Goal: Task Accomplishment & Management: Manage account settings

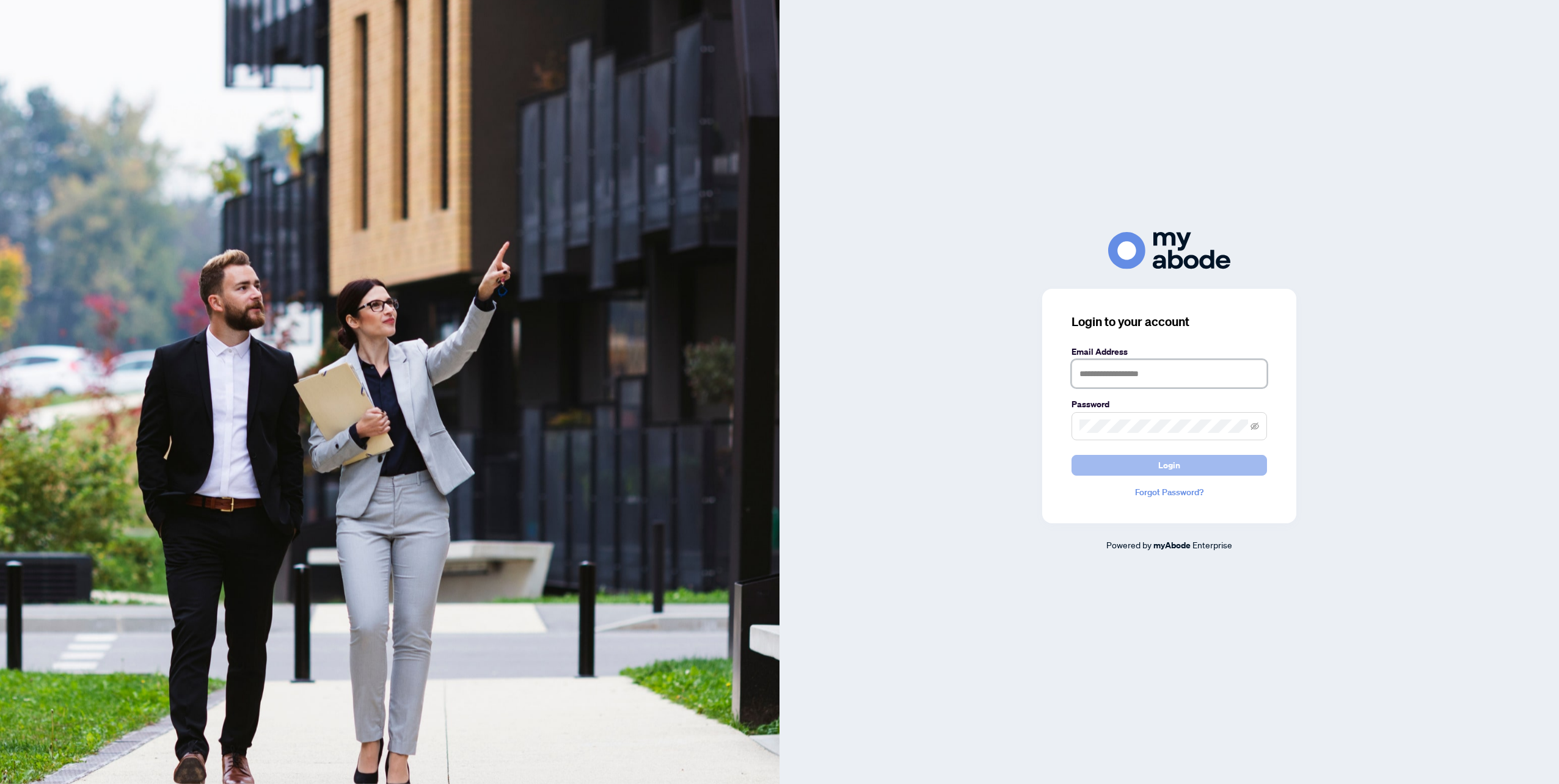
type input "**********"
click at [1142, 464] on button "Login" at bounding box center [1169, 465] width 196 height 21
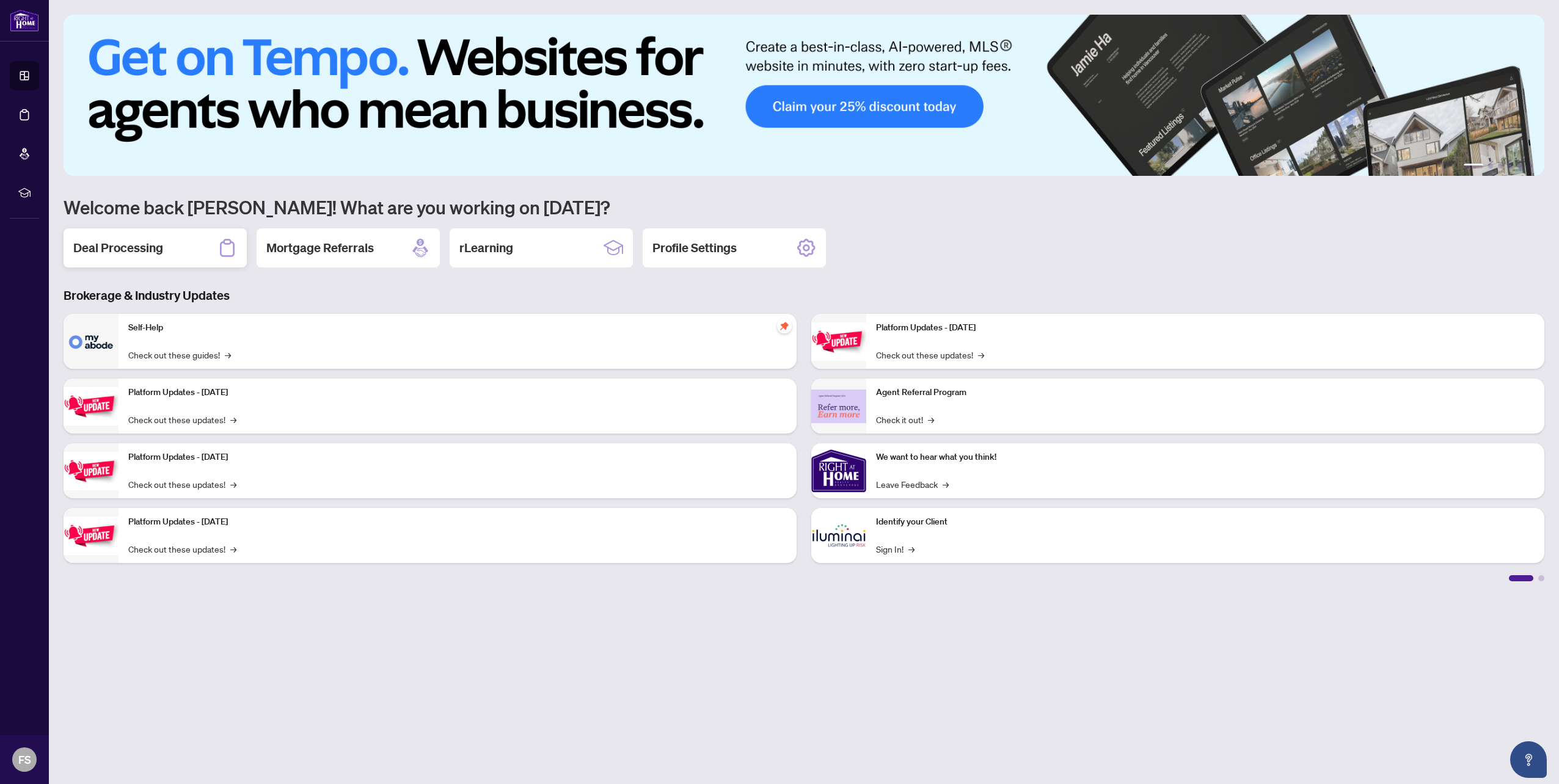
click at [132, 246] on h2 "Deal Processing" at bounding box center [118, 248] width 90 height 17
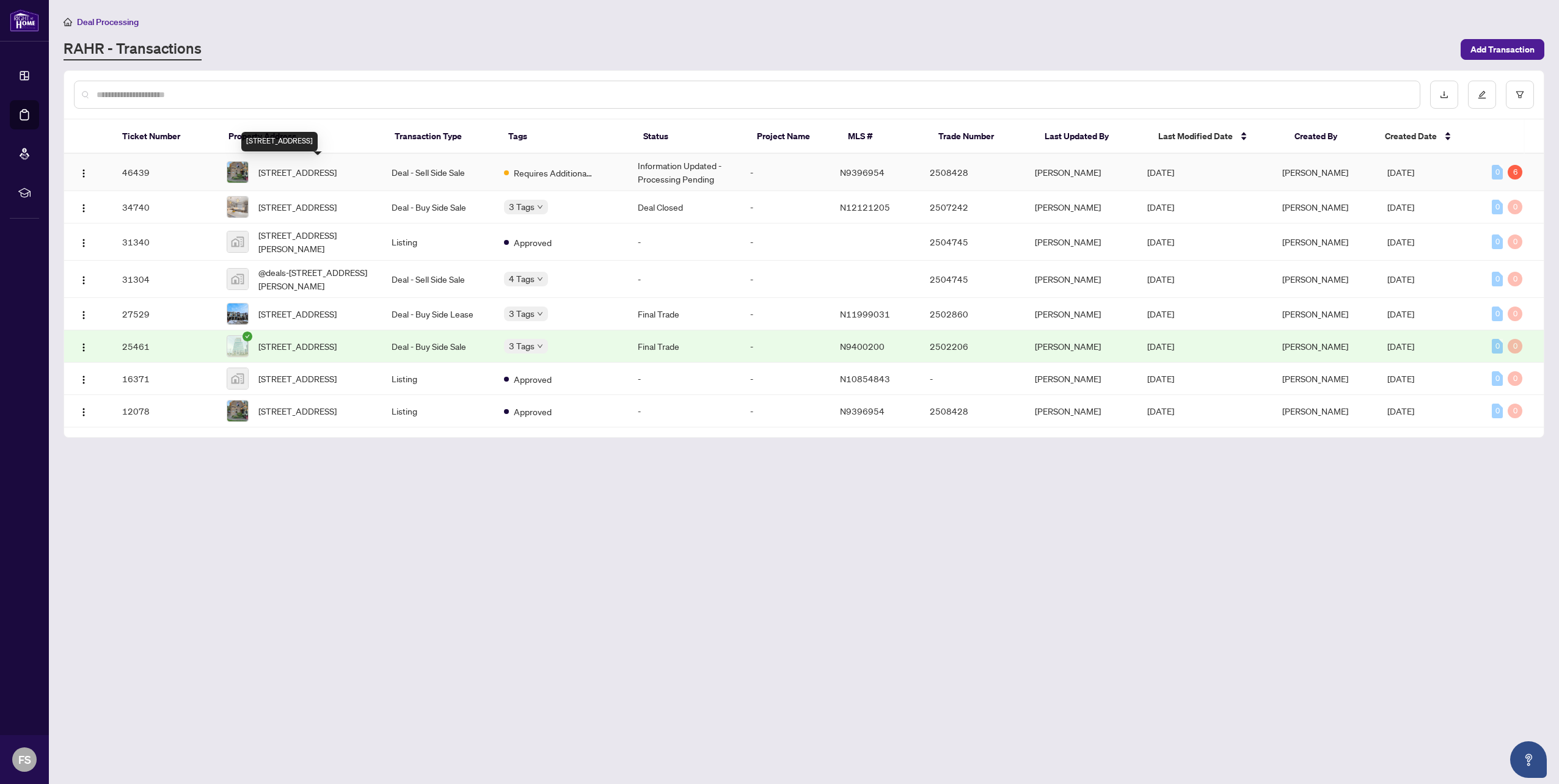
click at [336, 171] on span "[STREET_ADDRESS]" at bounding box center [298, 172] width 78 height 14
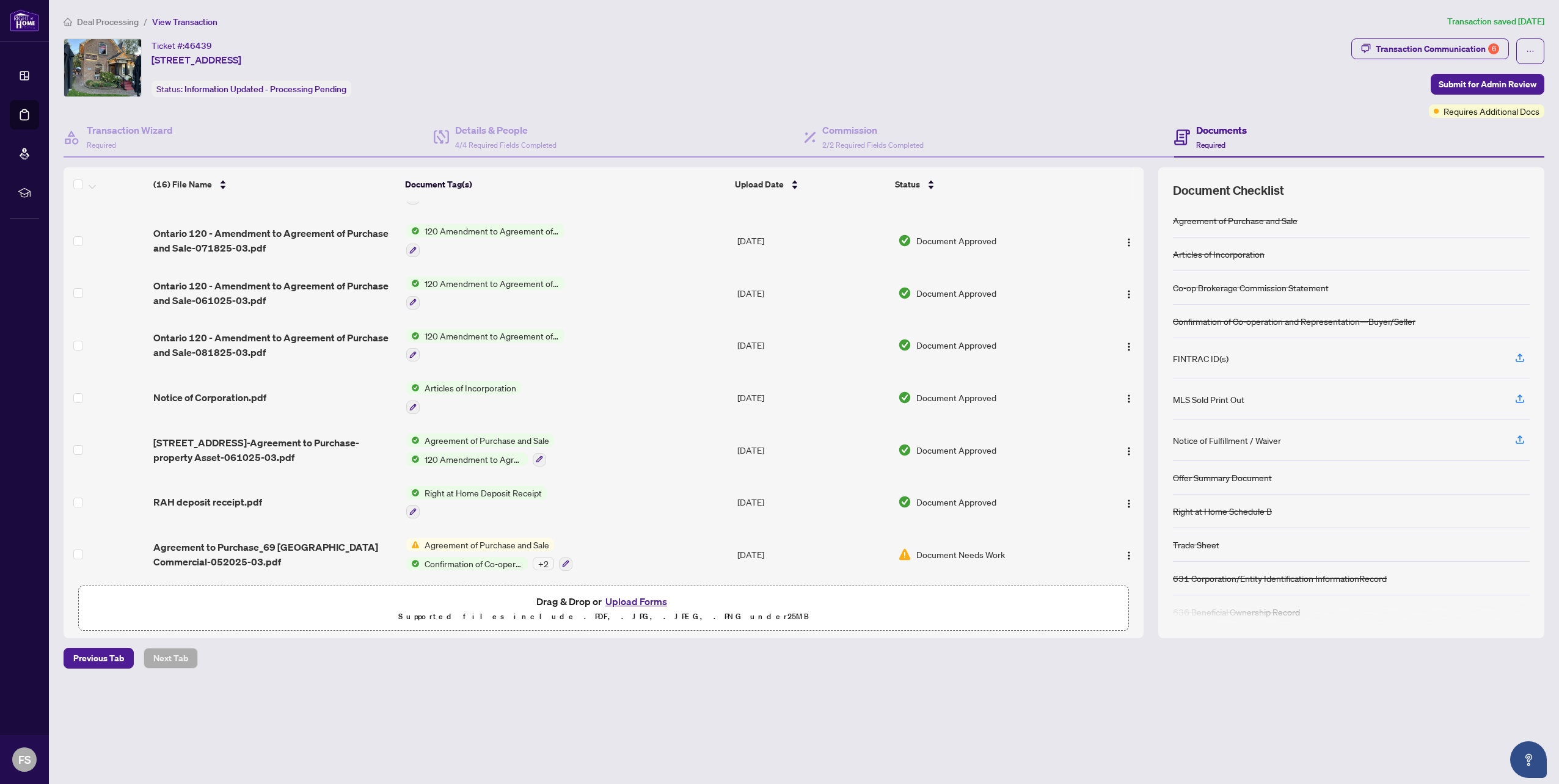
scroll to position [450, 0]
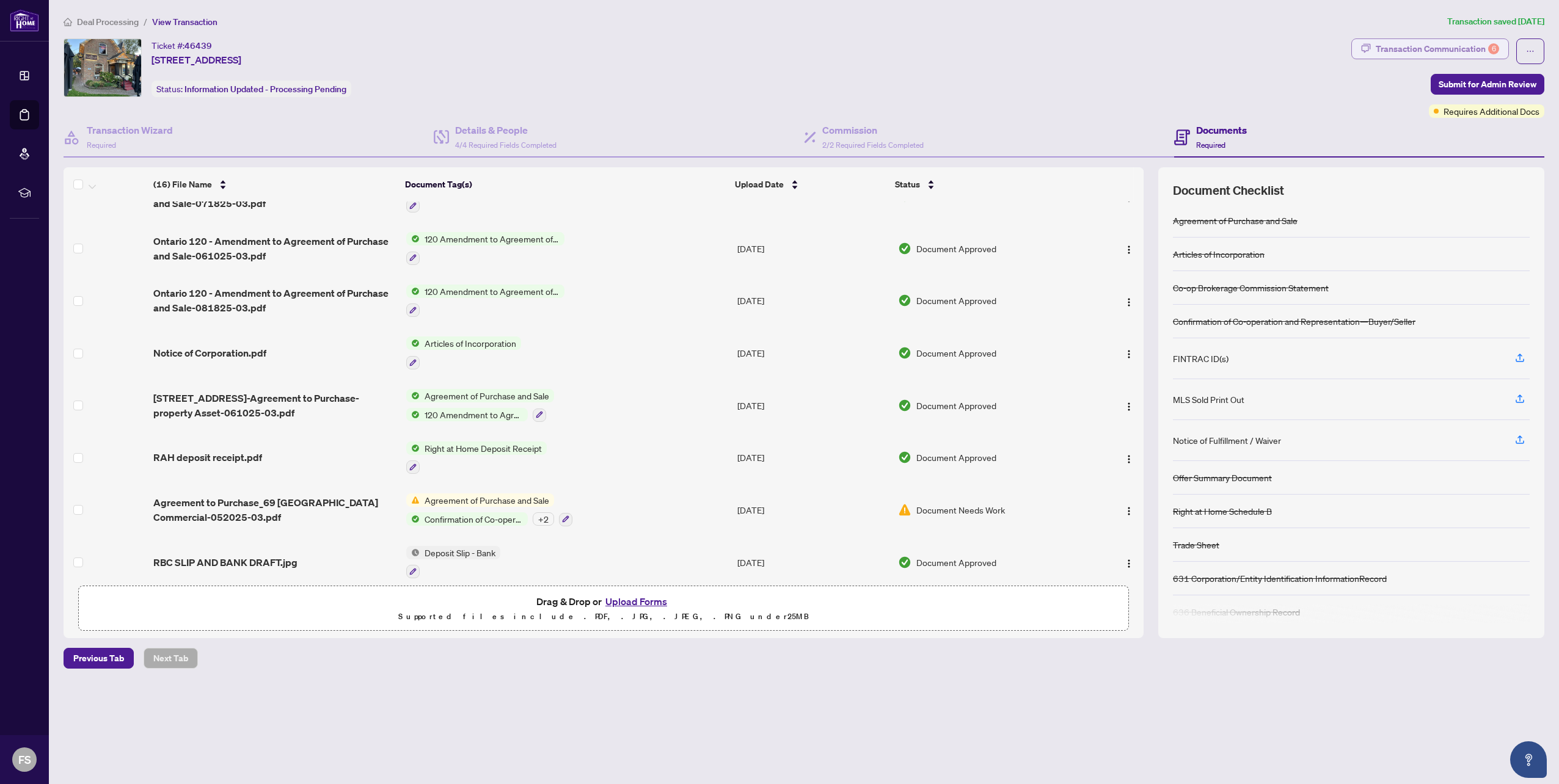
click at [1419, 48] on div "Transaction Communication 6" at bounding box center [1438, 49] width 124 height 19
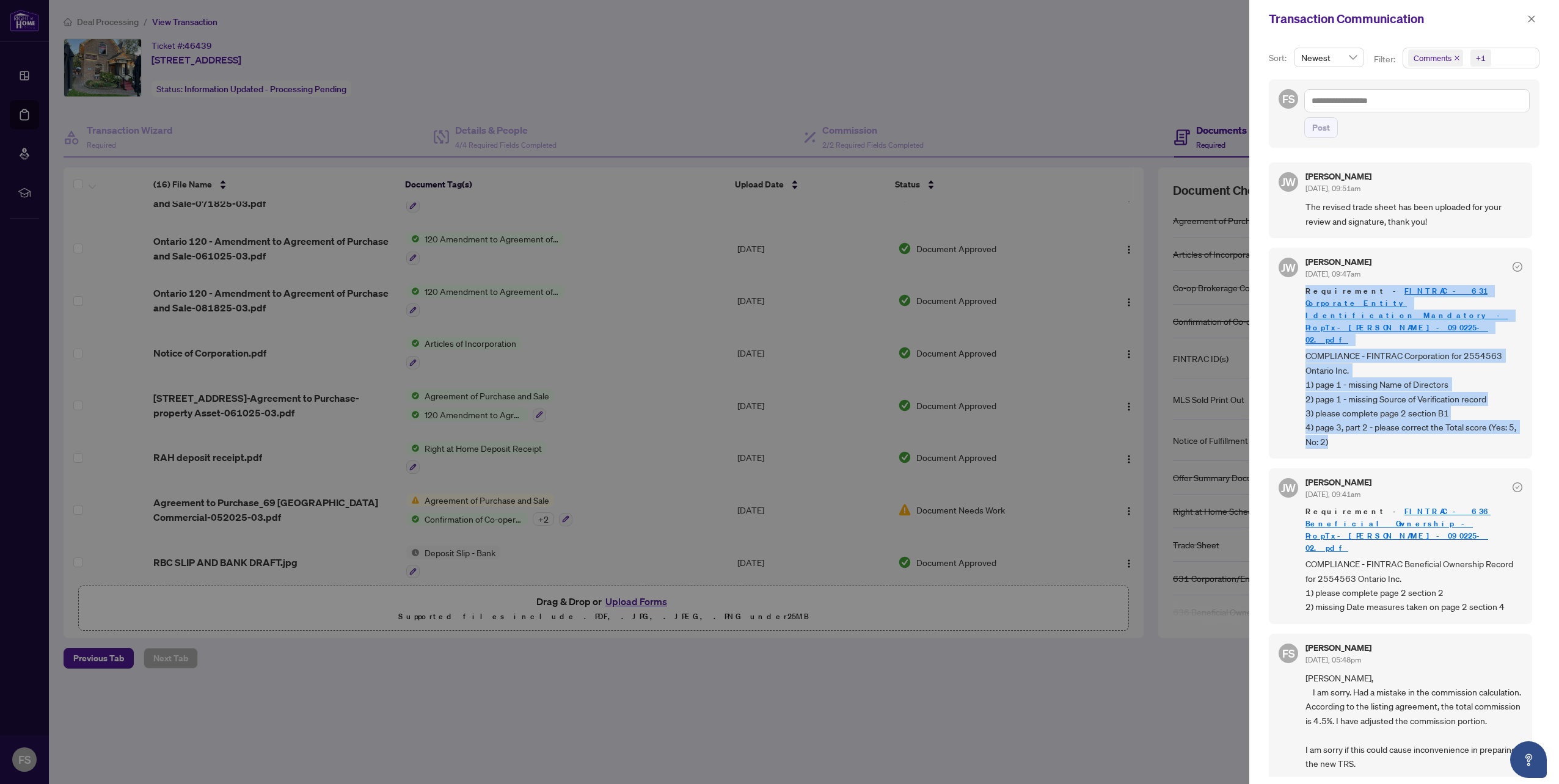
drag, startPoint x: 1338, startPoint y: 408, endPoint x: 1296, endPoint y: 291, distance: 124.3
click at [1296, 291] on div "[PERSON_NAME] [DATE], 09:47am Requirement - FINTRAC - 631 Corporate_Entity Iden…" at bounding box center [1400, 353] width 263 height 211
copy div "Requirement - FINTRAC - 631 Corporate_Entity Identification Mandatory - PropTx-…"
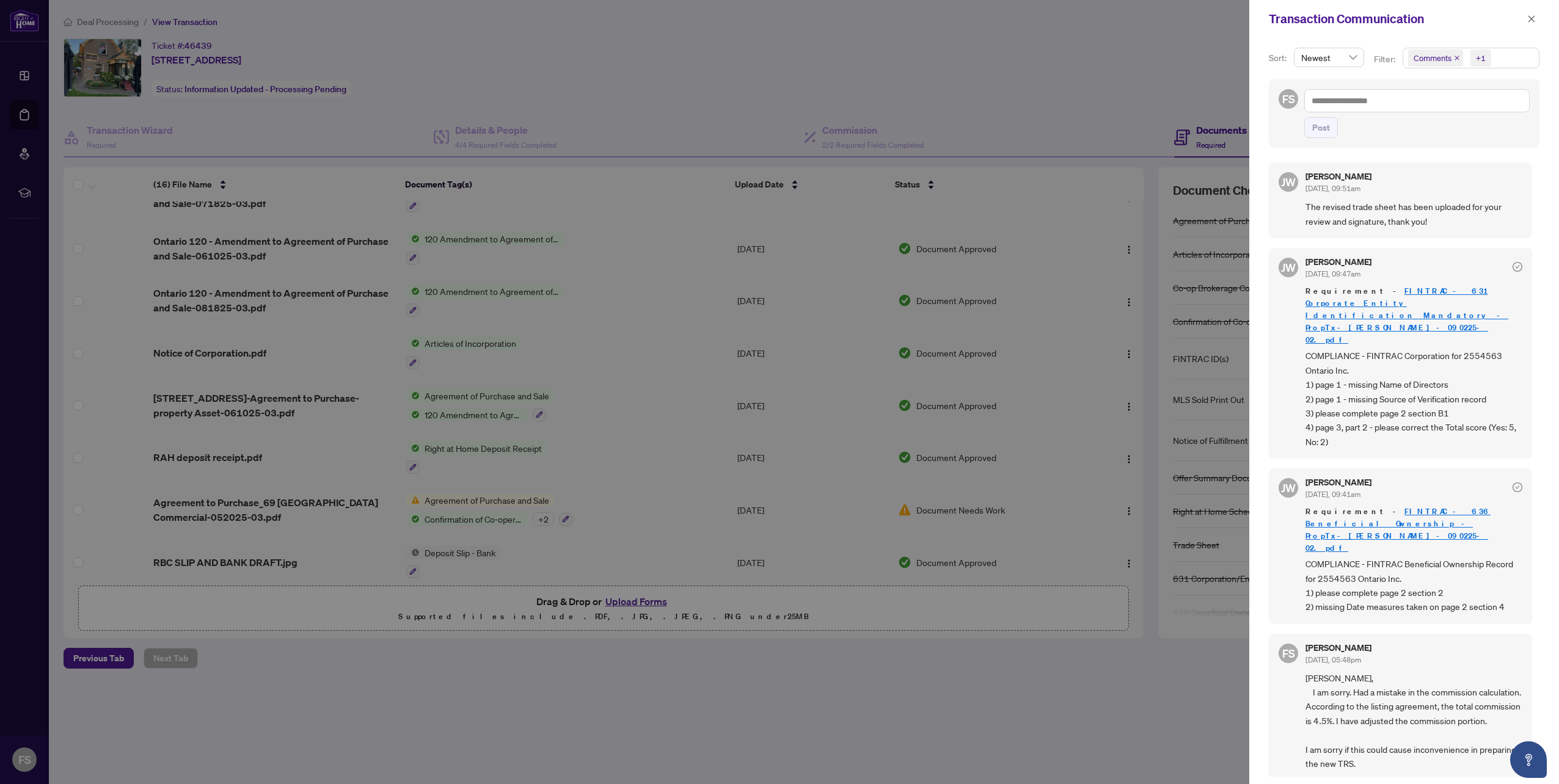
click at [1168, 676] on div at bounding box center [780, 392] width 1559 height 784
click at [1080, 681] on div at bounding box center [780, 392] width 1559 height 784
click at [1528, 16] on icon "close" at bounding box center [1532, 19] width 7 height 7
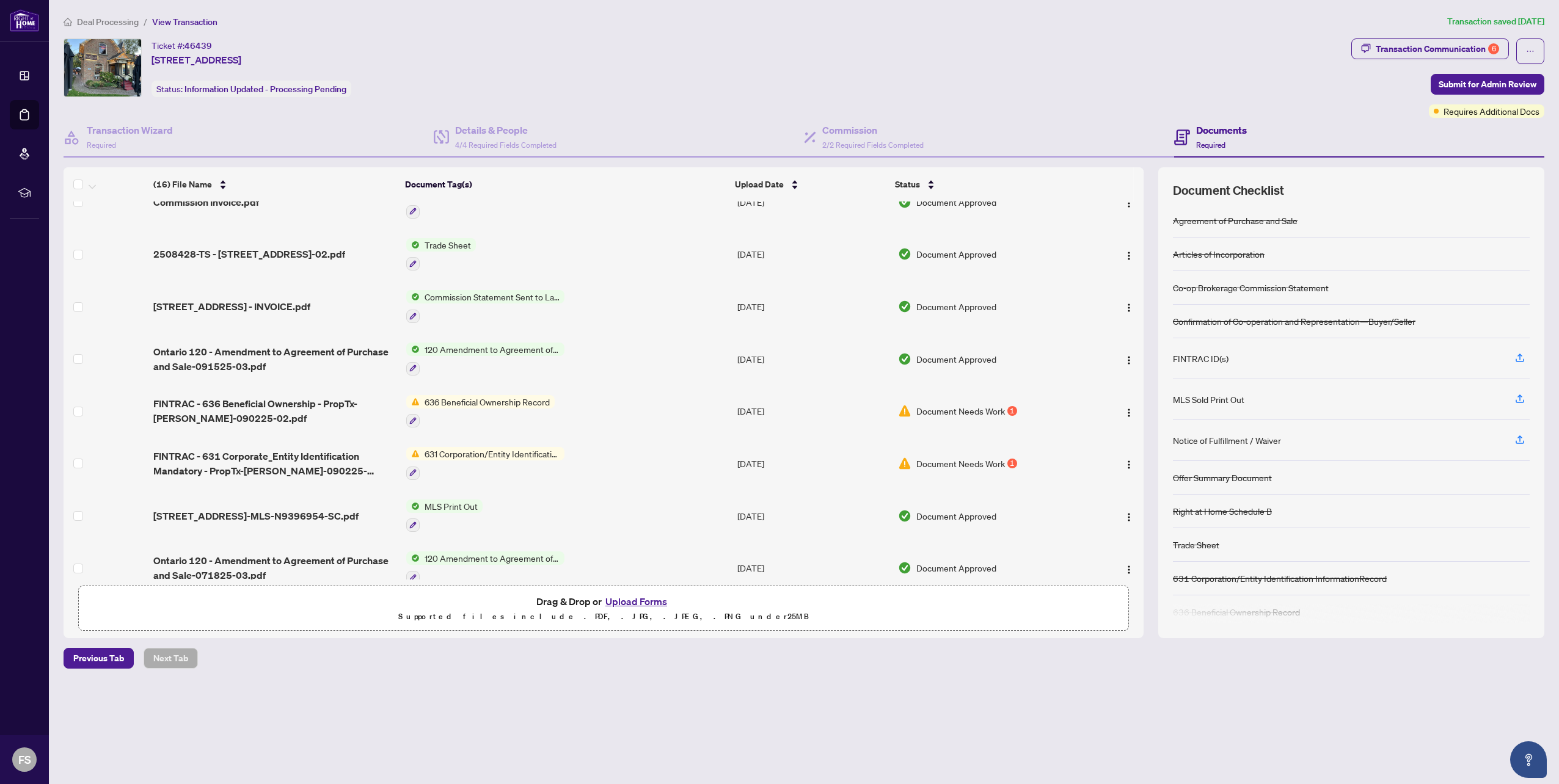
scroll to position [53, 0]
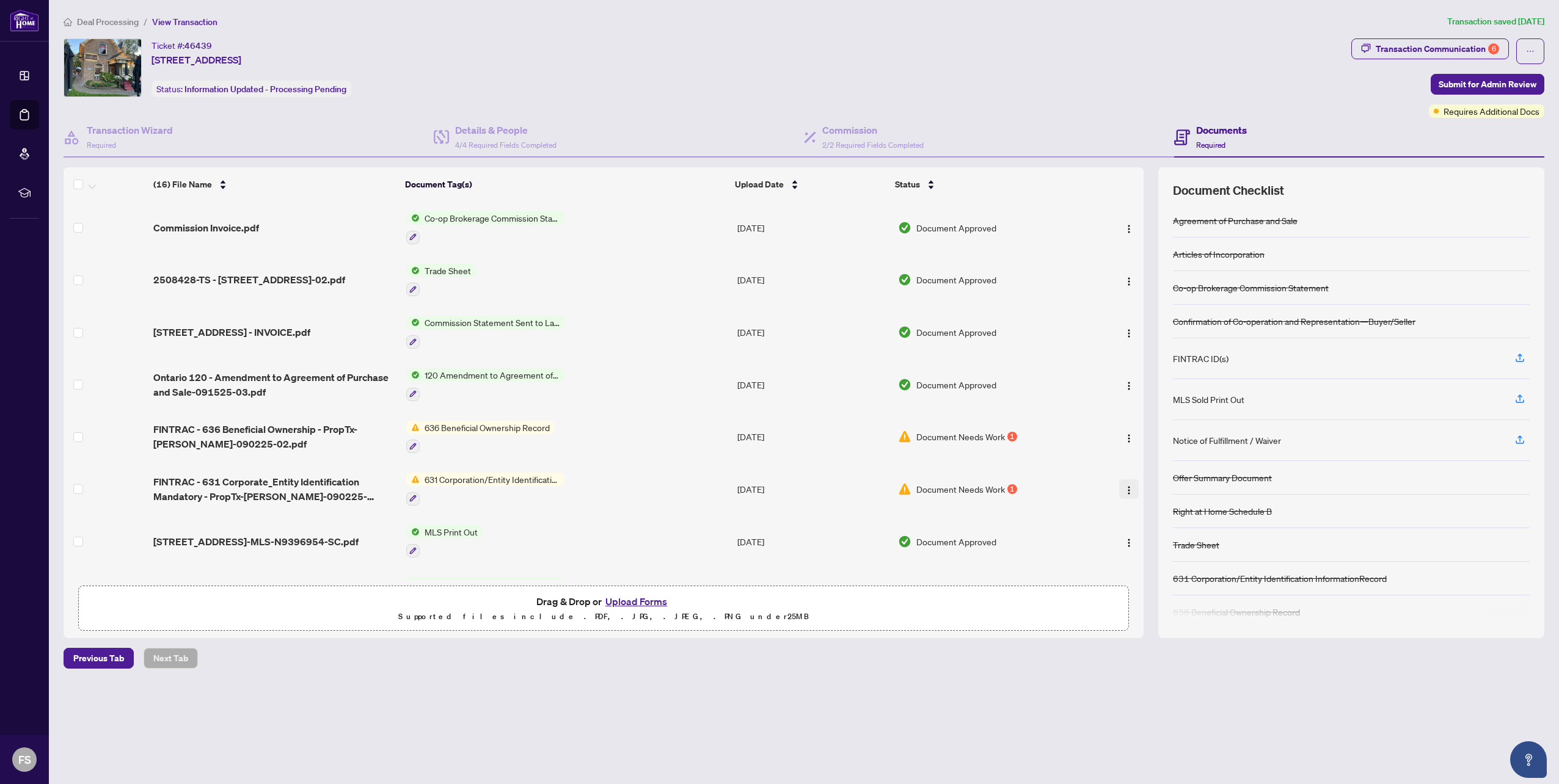
click at [1130, 486] on button "button" at bounding box center [1129, 489] width 19 height 19
click at [944, 674] on main "Deal Processing / View Transaction Transaction saved [DATE] Ticket #: 46439 [ST…" at bounding box center [804, 392] width 1510 height 784
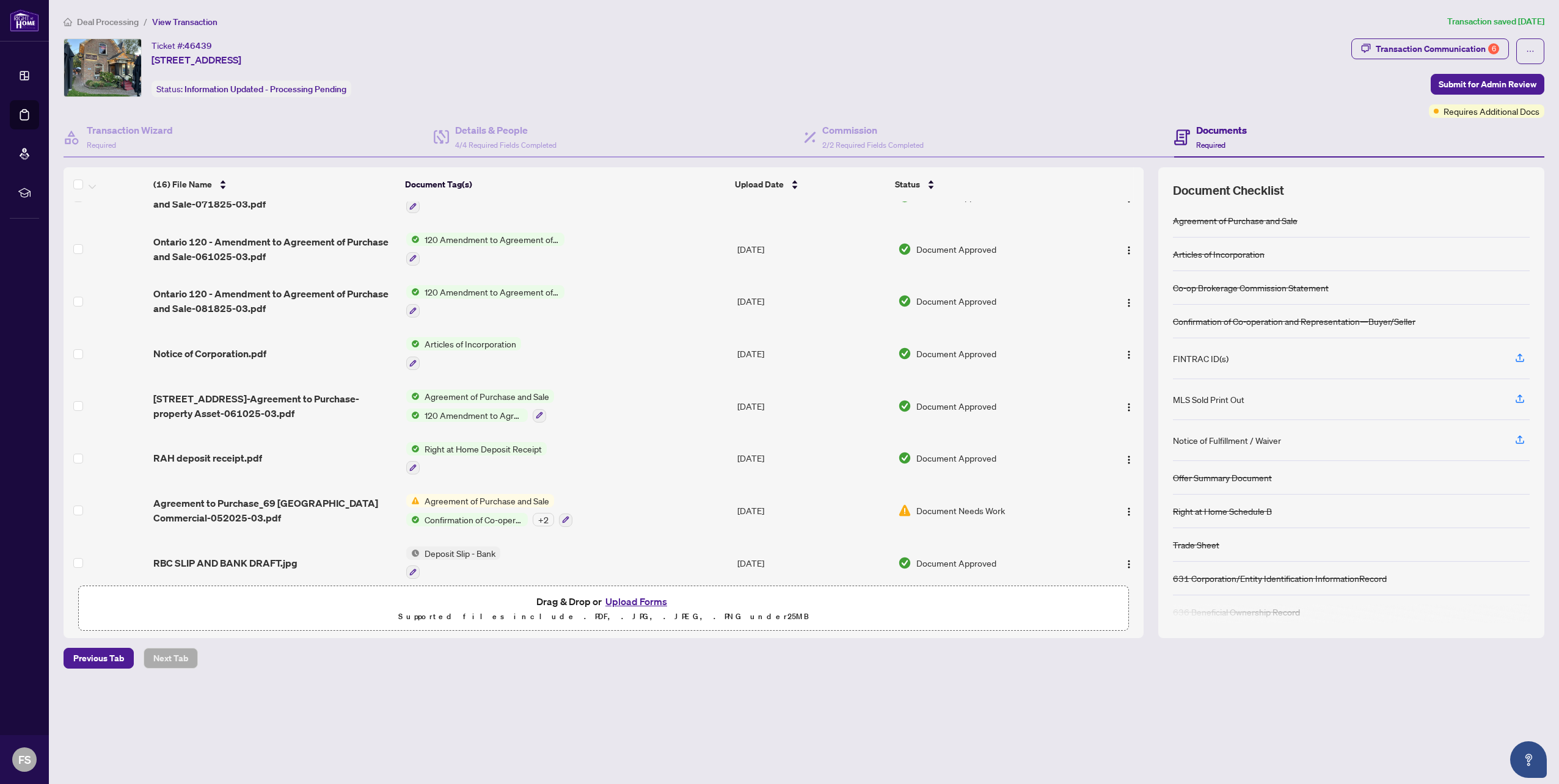
scroll to position [450, 0]
click at [627, 601] on button "Upload Forms" at bounding box center [636, 601] width 69 height 16
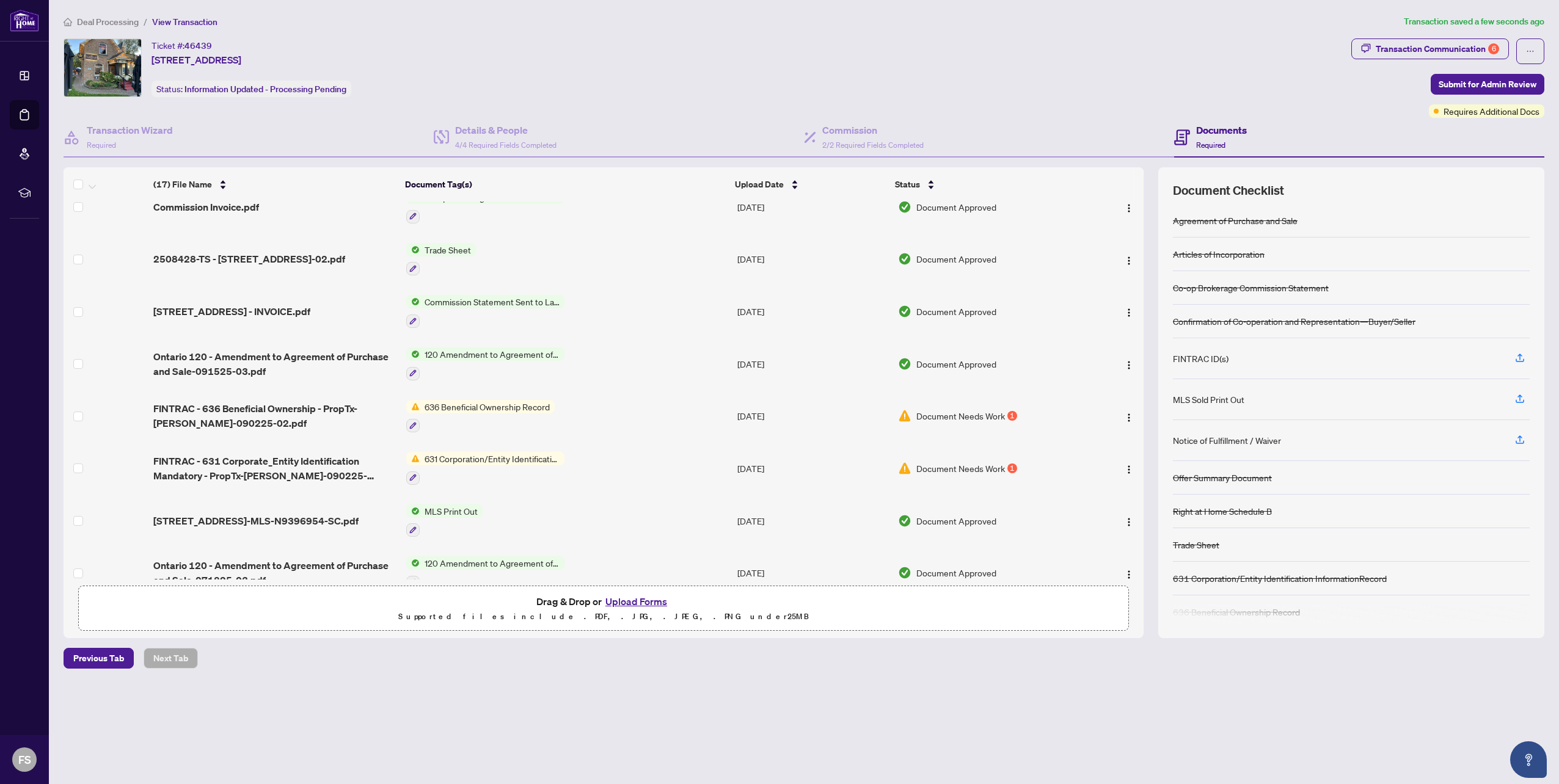
scroll to position [0, 0]
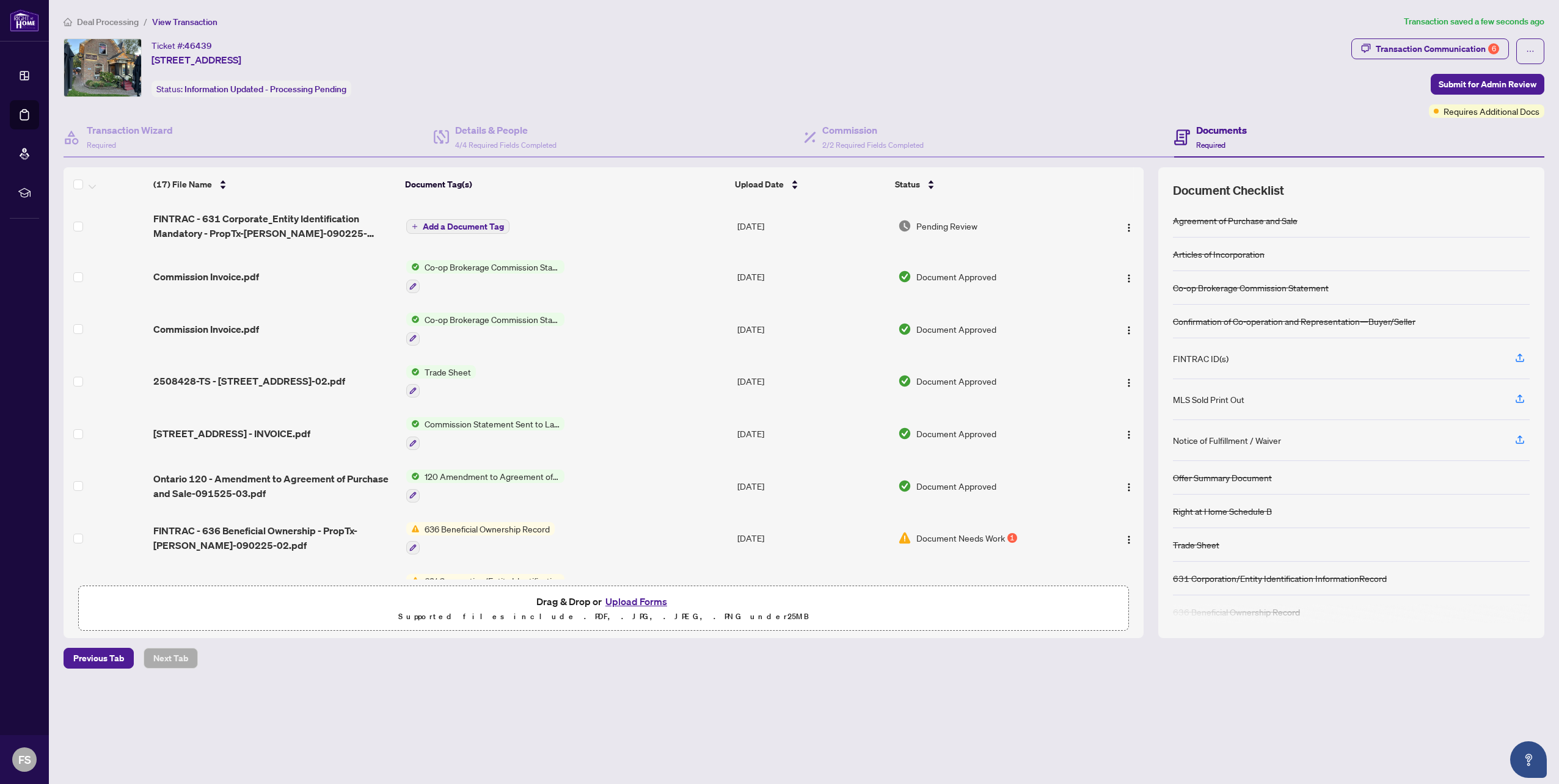
click at [465, 228] on span "Add a Document Tag" at bounding box center [463, 226] width 81 height 8
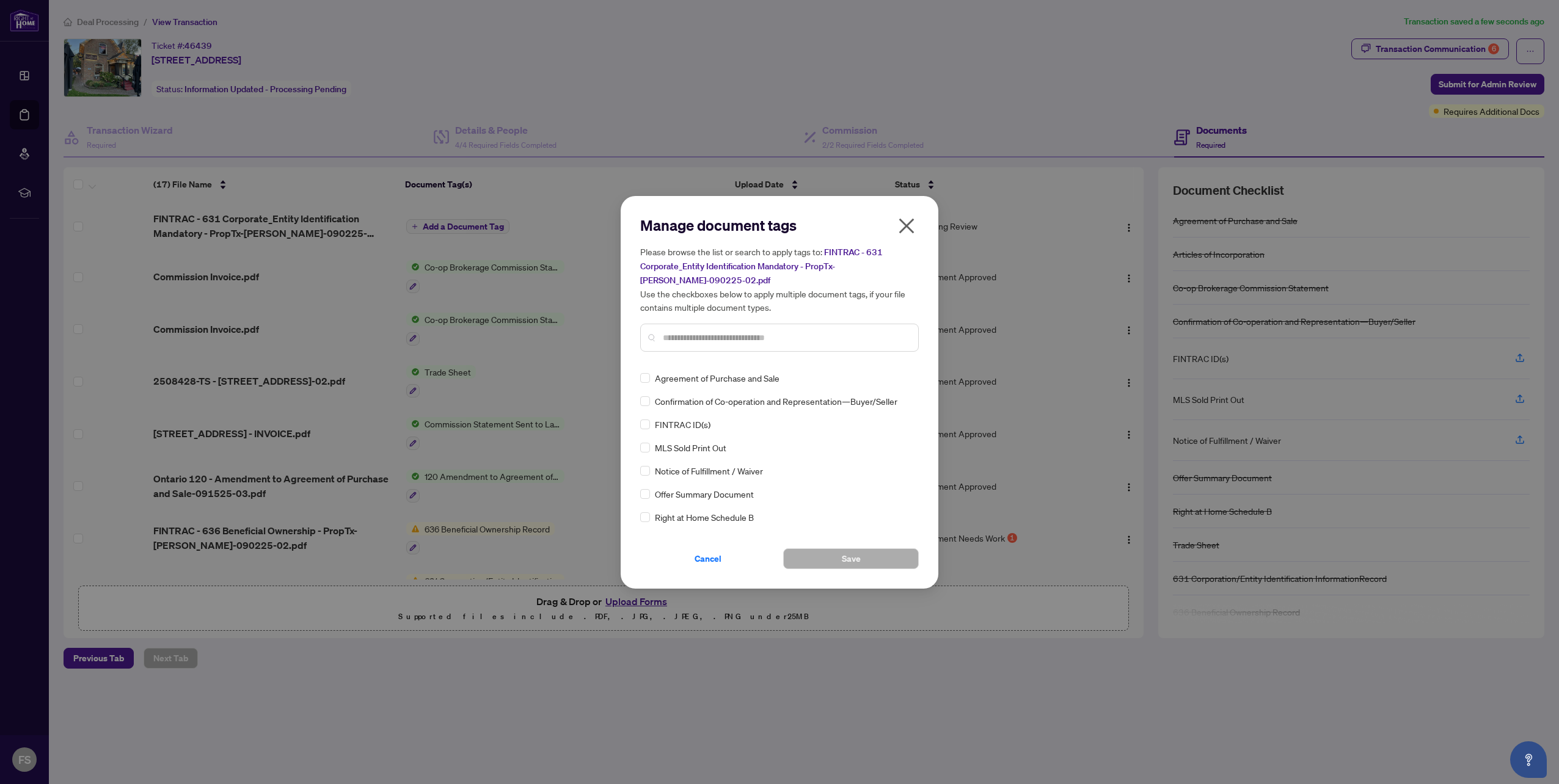
click at [717, 339] on input "text" at bounding box center [786, 337] width 246 height 14
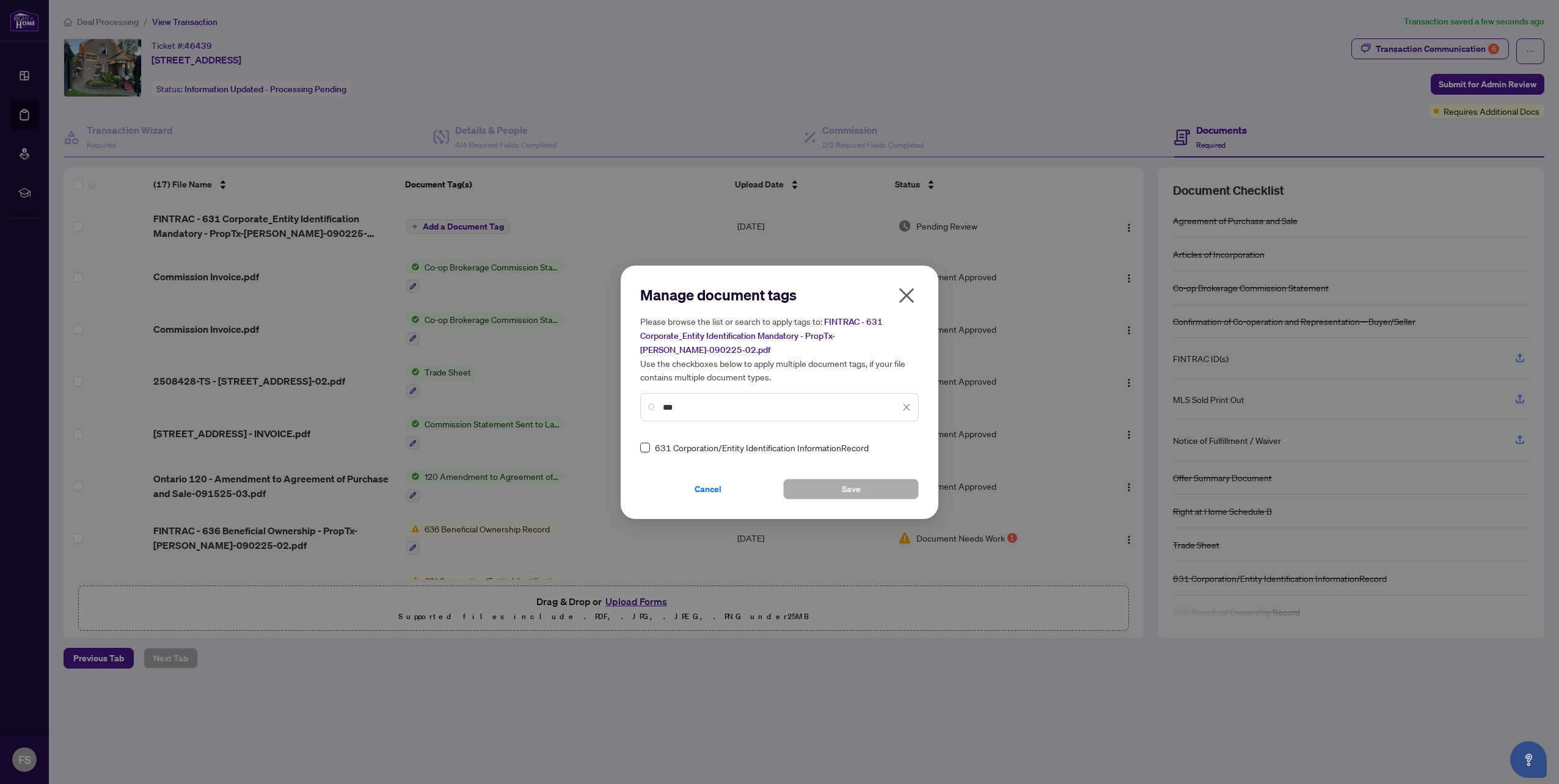
type input "***"
click at [867, 491] on button "Save" at bounding box center [851, 489] width 136 height 21
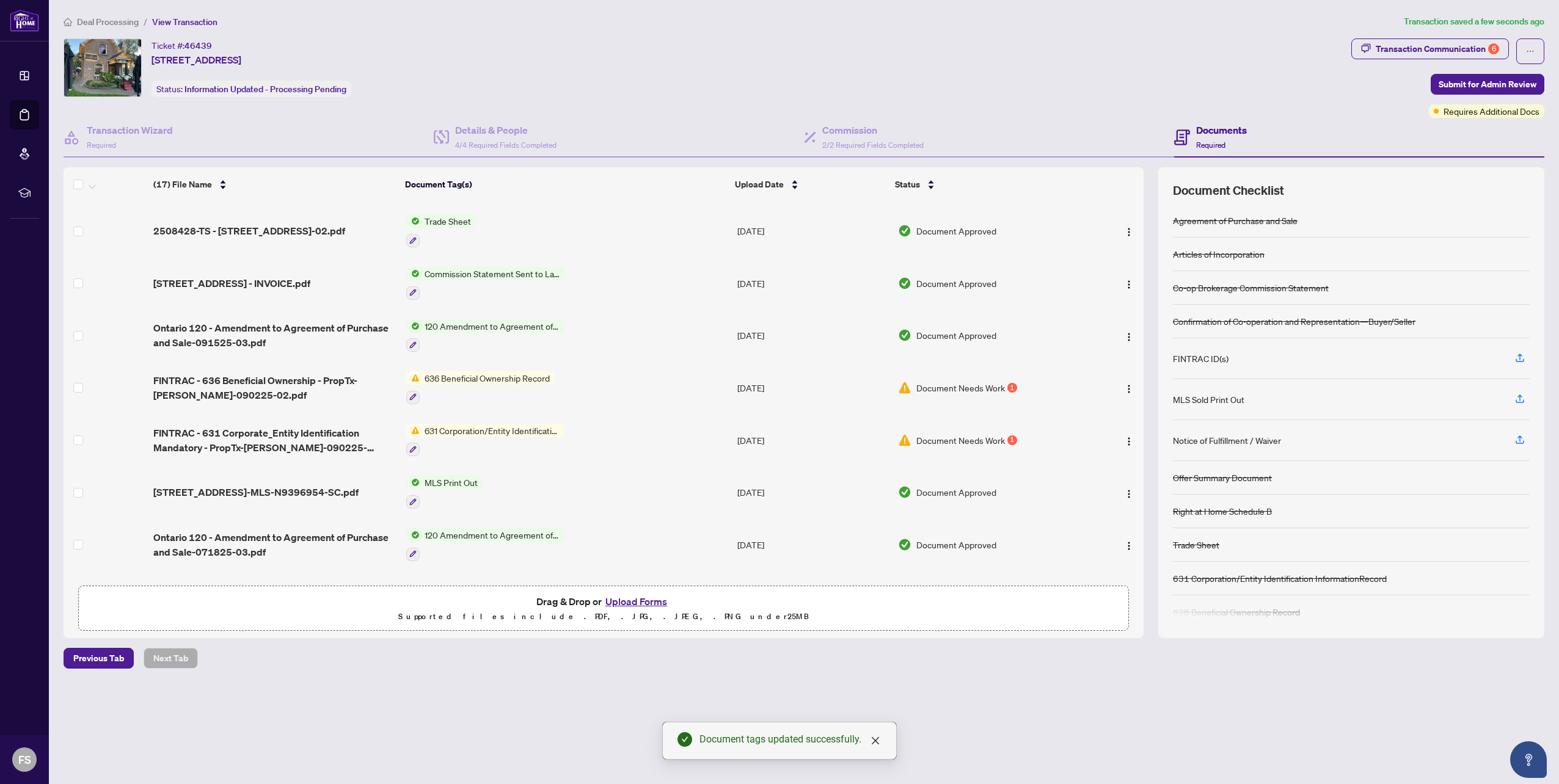
scroll to position [183, 0]
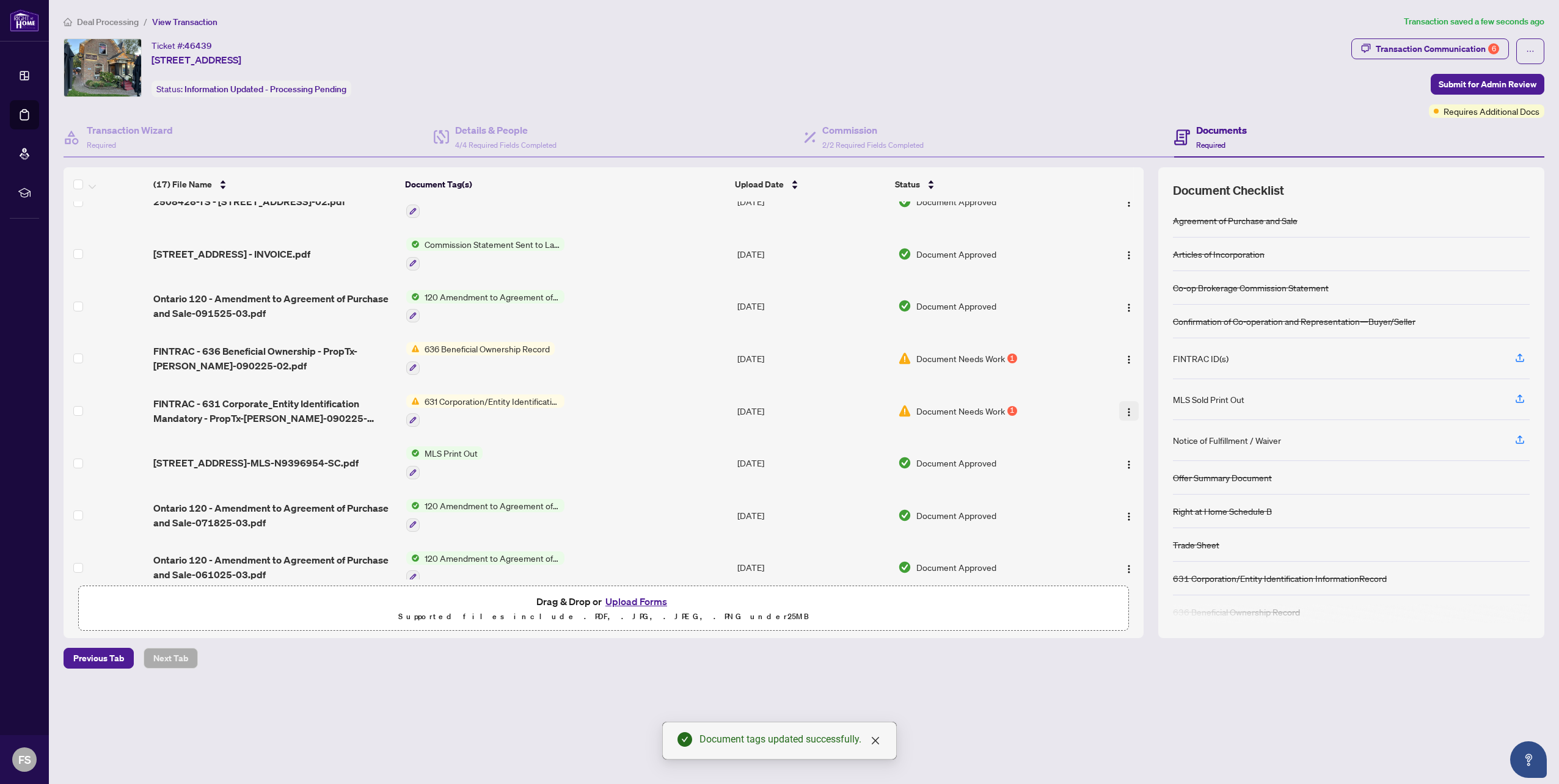
click at [1125, 407] on img "button" at bounding box center [1129, 412] width 10 height 10
click at [1151, 547] on span "Archive" at bounding box center [1184, 545] width 117 height 14
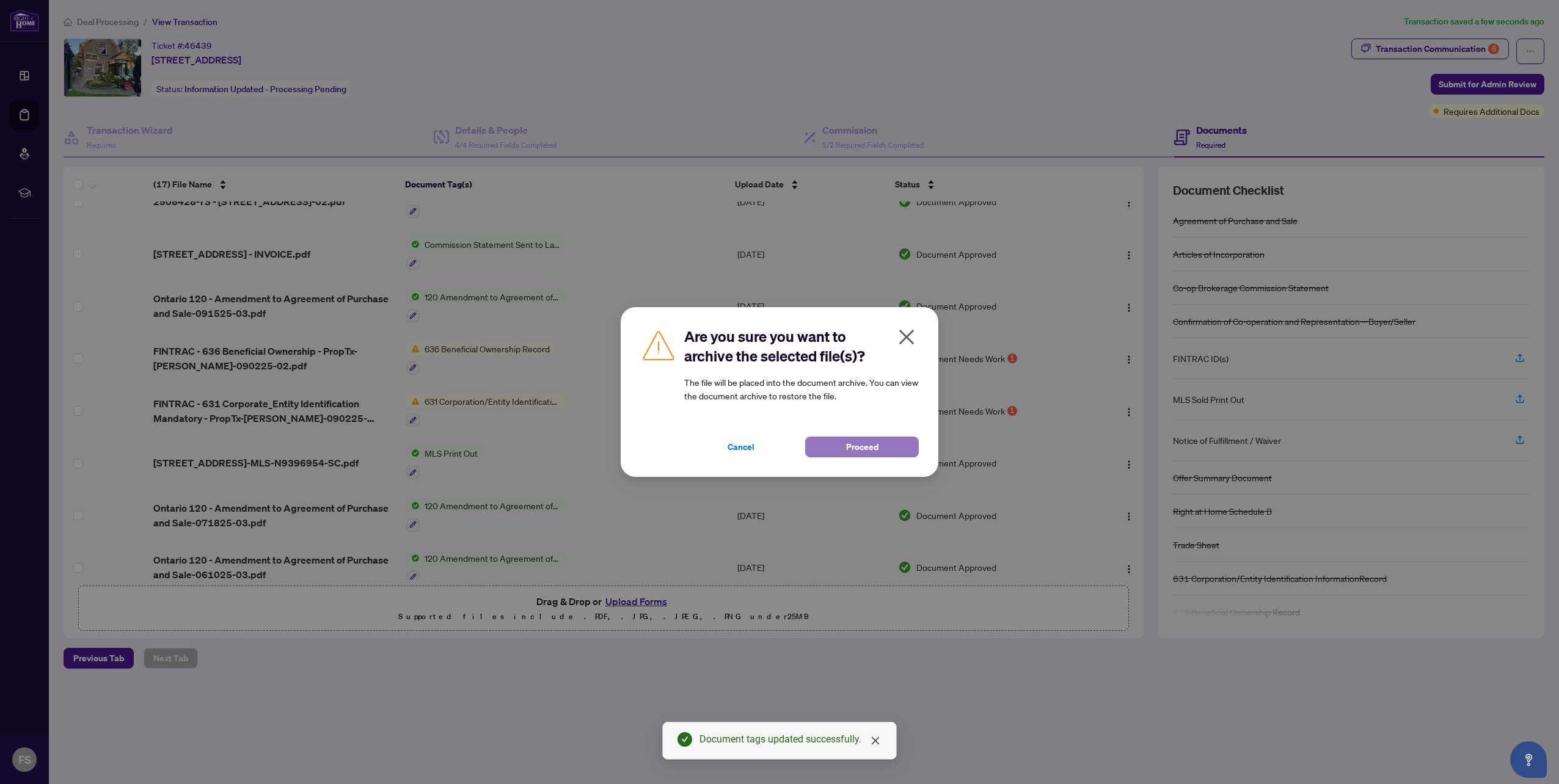
click at [871, 444] on span "Proceed" at bounding box center [862, 447] width 32 height 19
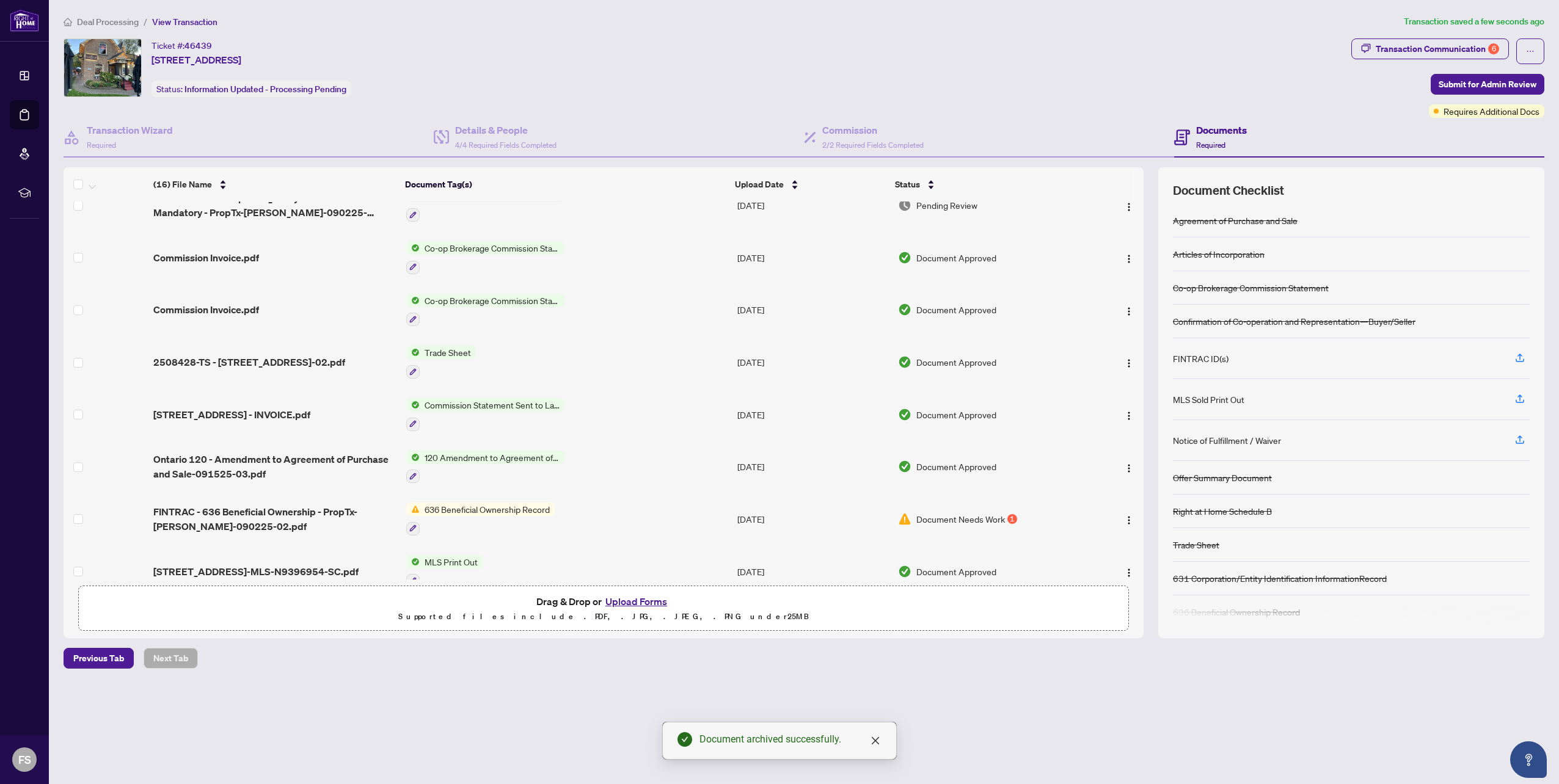
scroll to position [84, 0]
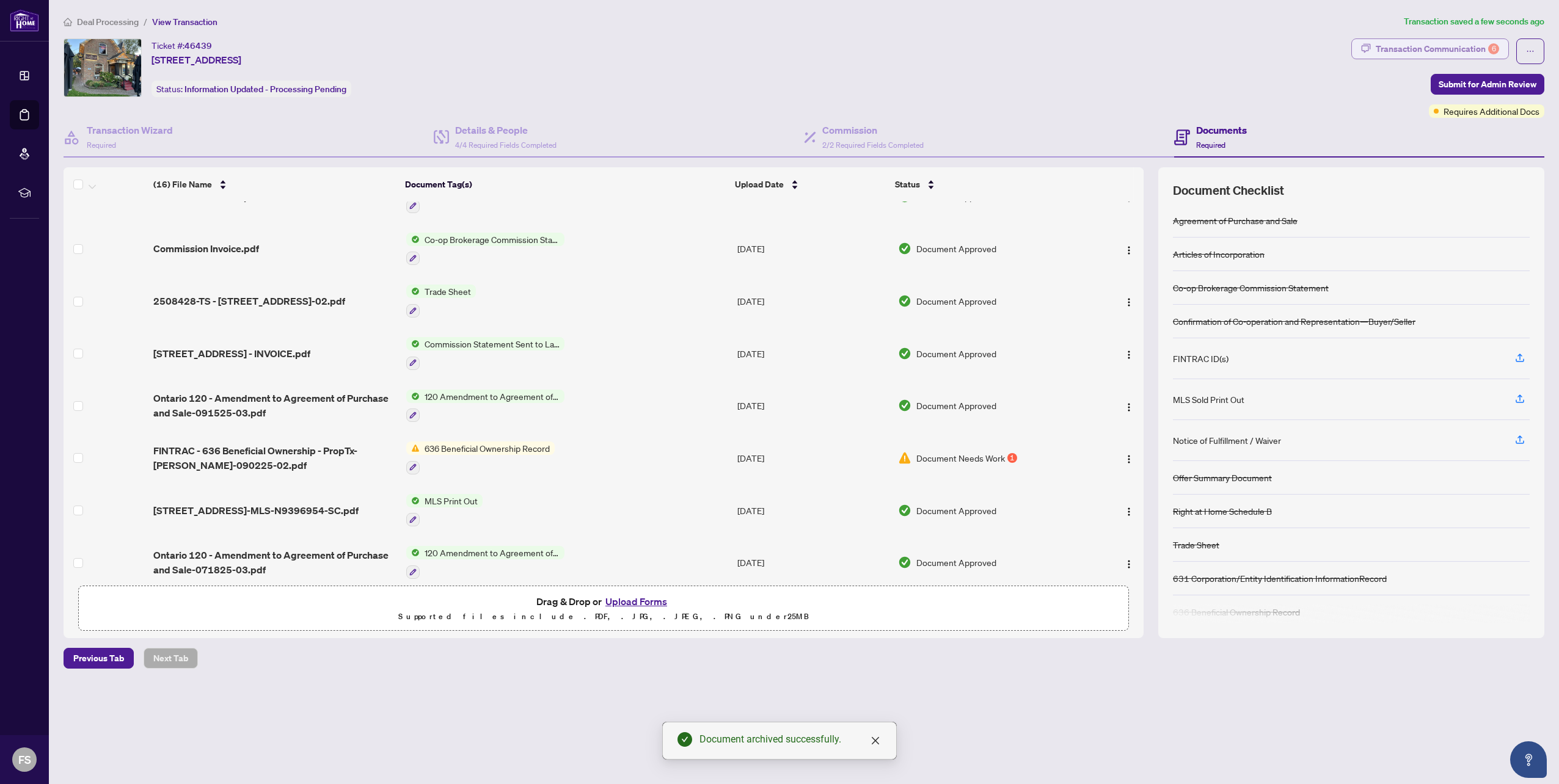
click at [1443, 49] on div "Transaction Communication 6" at bounding box center [1438, 49] width 124 height 19
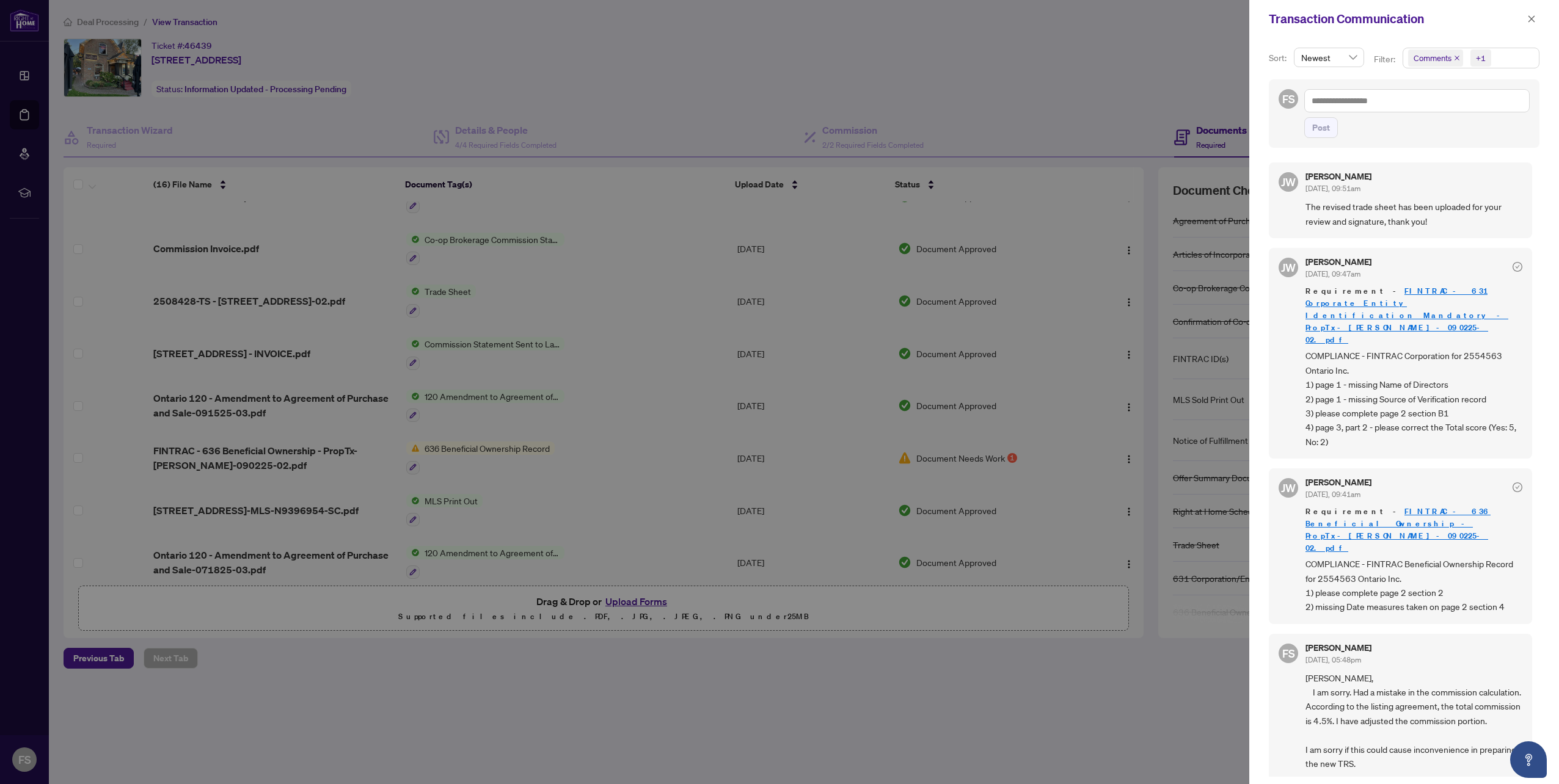
click at [1512, 264] on icon "check-circle" at bounding box center [1517, 267] width 10 height 10
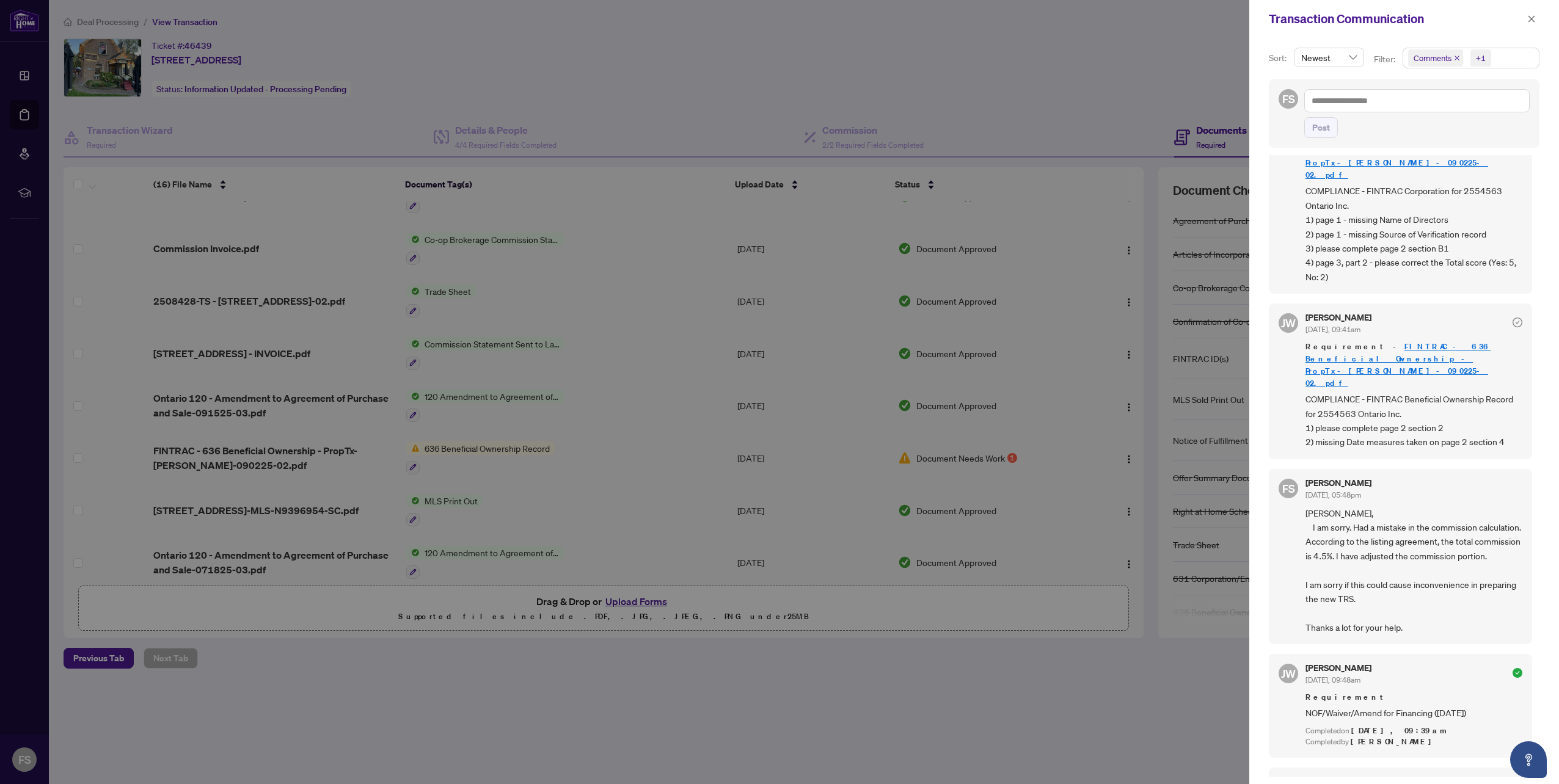
scroll to position [183, 0]
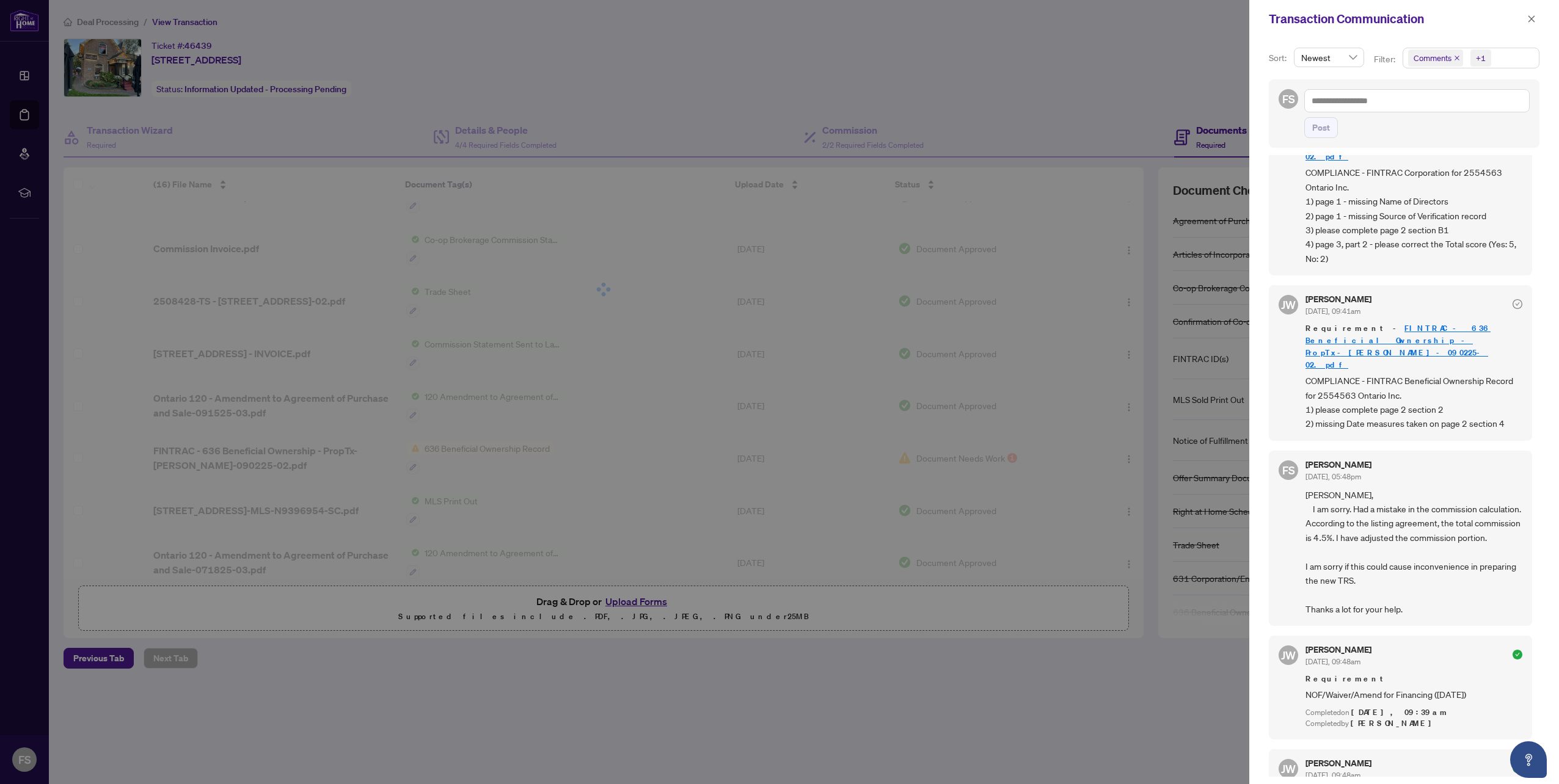
click at [1007, 36] on div at bounding box center [780, 392] width 1559 height 784
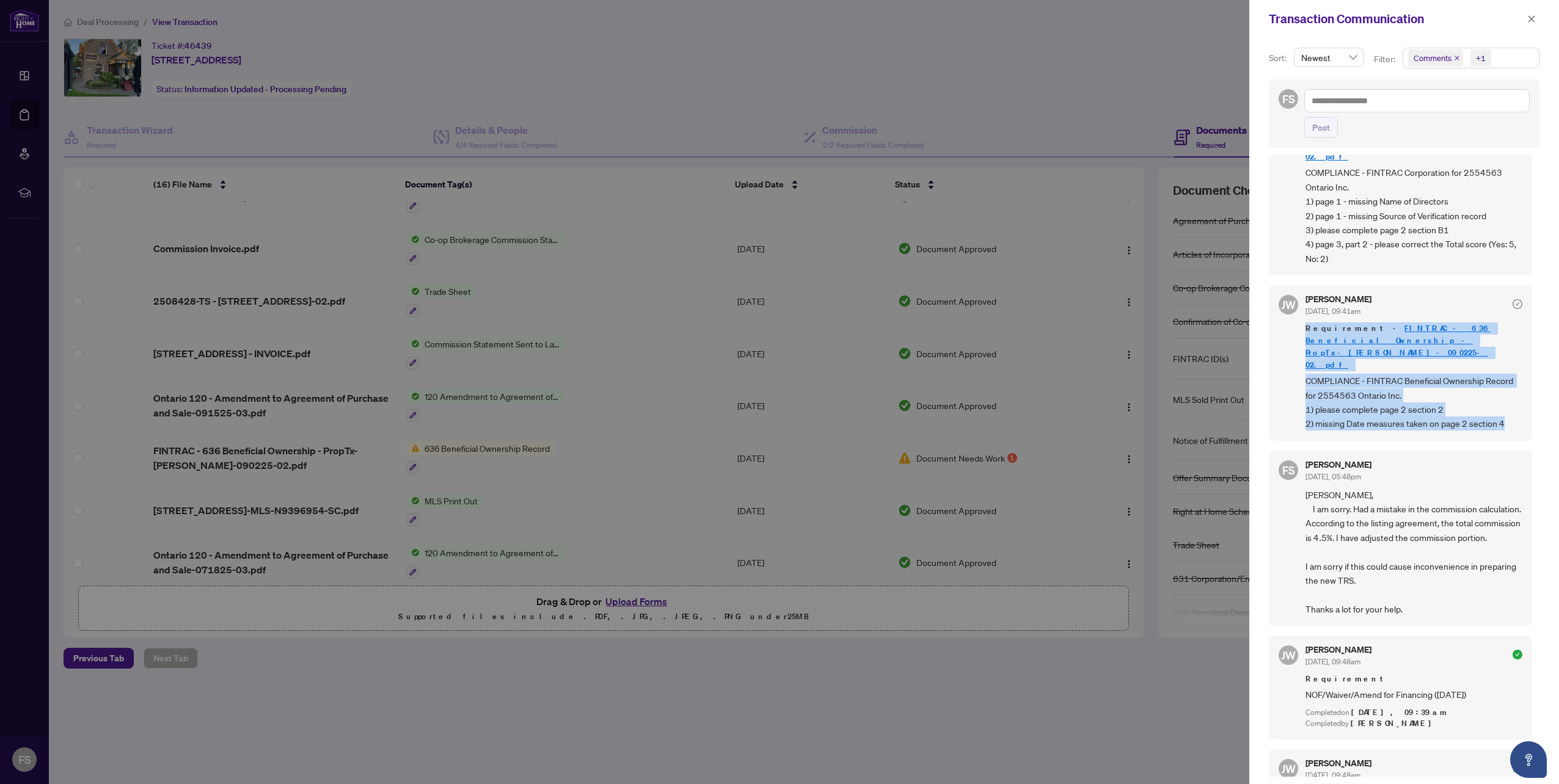
drag, startPoint x: 1509, startPoint y: 360, endPoint x: 1304, endPoint y: 291, distance: 216.3
click at [1304, 291] on div "[PERSON_NAME] [DATE], 09:41am Requirement - FINTRAC - 636 Beneficial Ownership …" at bounding box center [1400, 363] width 263 height 156
drag, startPoint x: 1304, startPoint y: 291, endPoint x: 1314, endPoint y: 291, distance: 10.0
copy div "Requirement - FINTRAC - 636 Beneficial Ownership - PropTx-[PERSON_NAME]-090225-…"
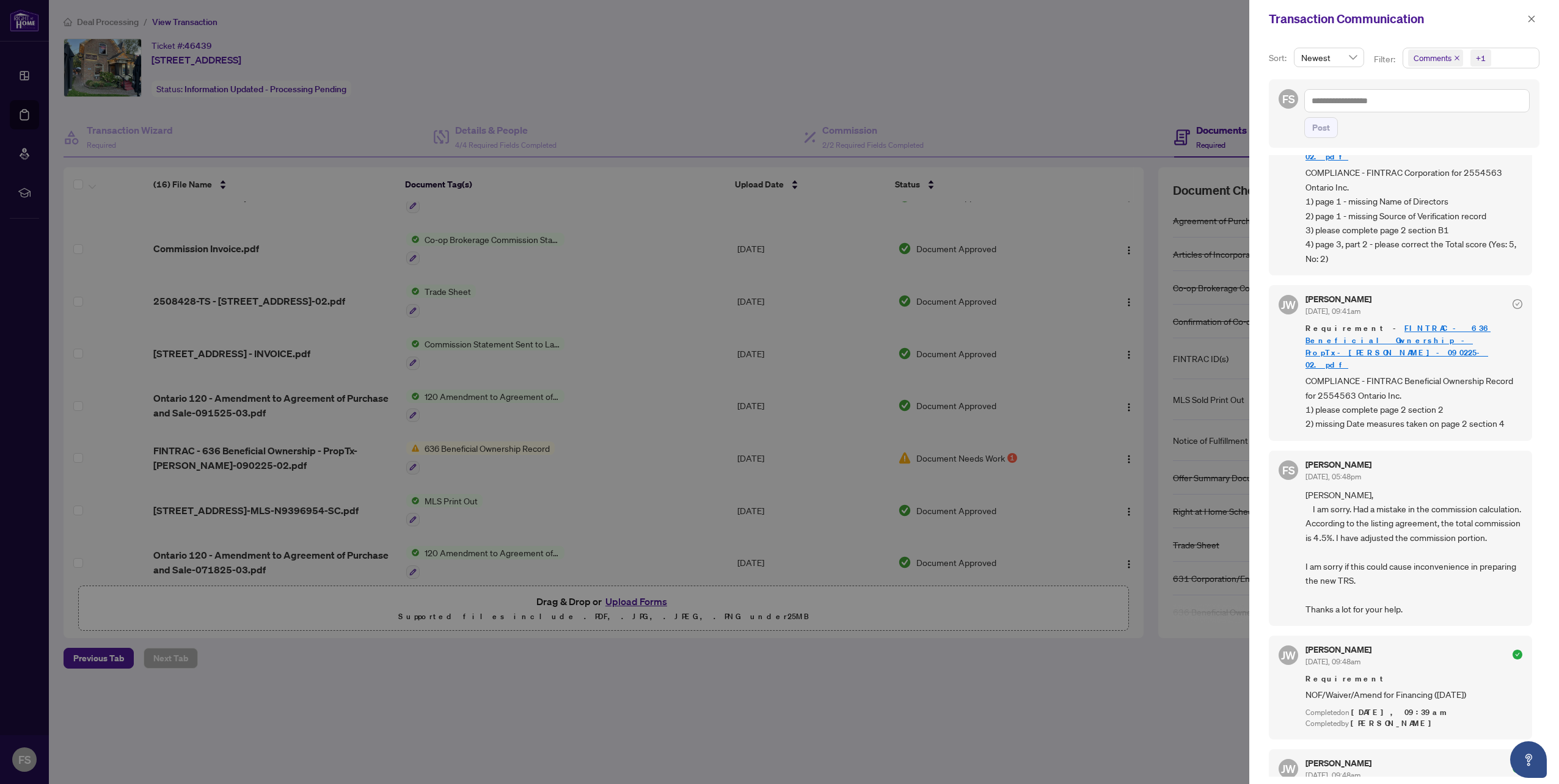
click at [977, 681] on div at bounding box center [780, 392] width 1559 height 784
click at [1089, 84] on div at bounding box center [780, 392] width 1559 height 784
click at [1530, 17] on icon "close" at bounding box center [1531, 19] width 8 height 8
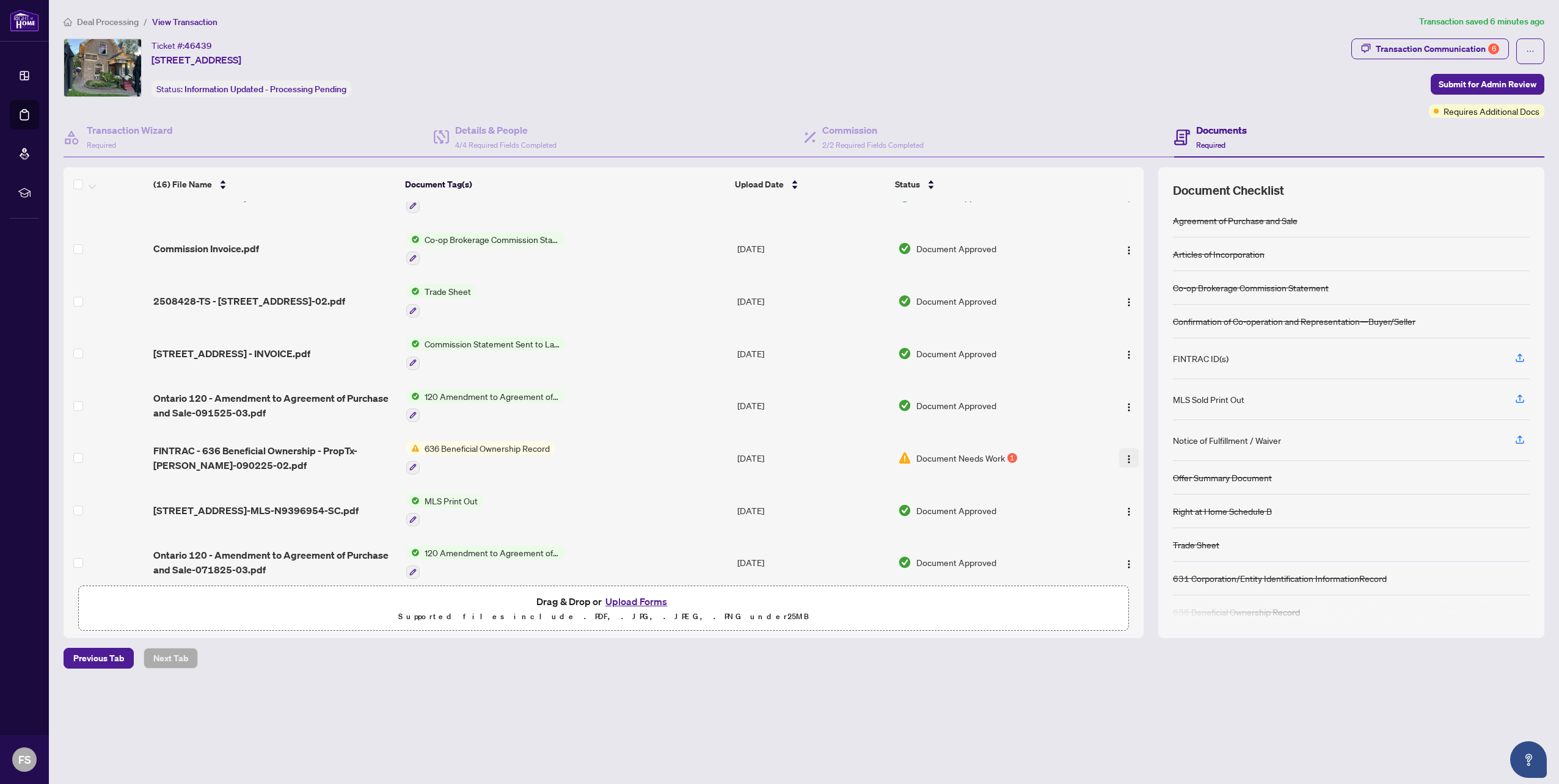
click at [1126, 454] on img "button" at bounding box center [1129, 459] width 10 height 10
click at [1146, 597] on span "Archive" at bounding box center [1184, 593] width 117 height 14
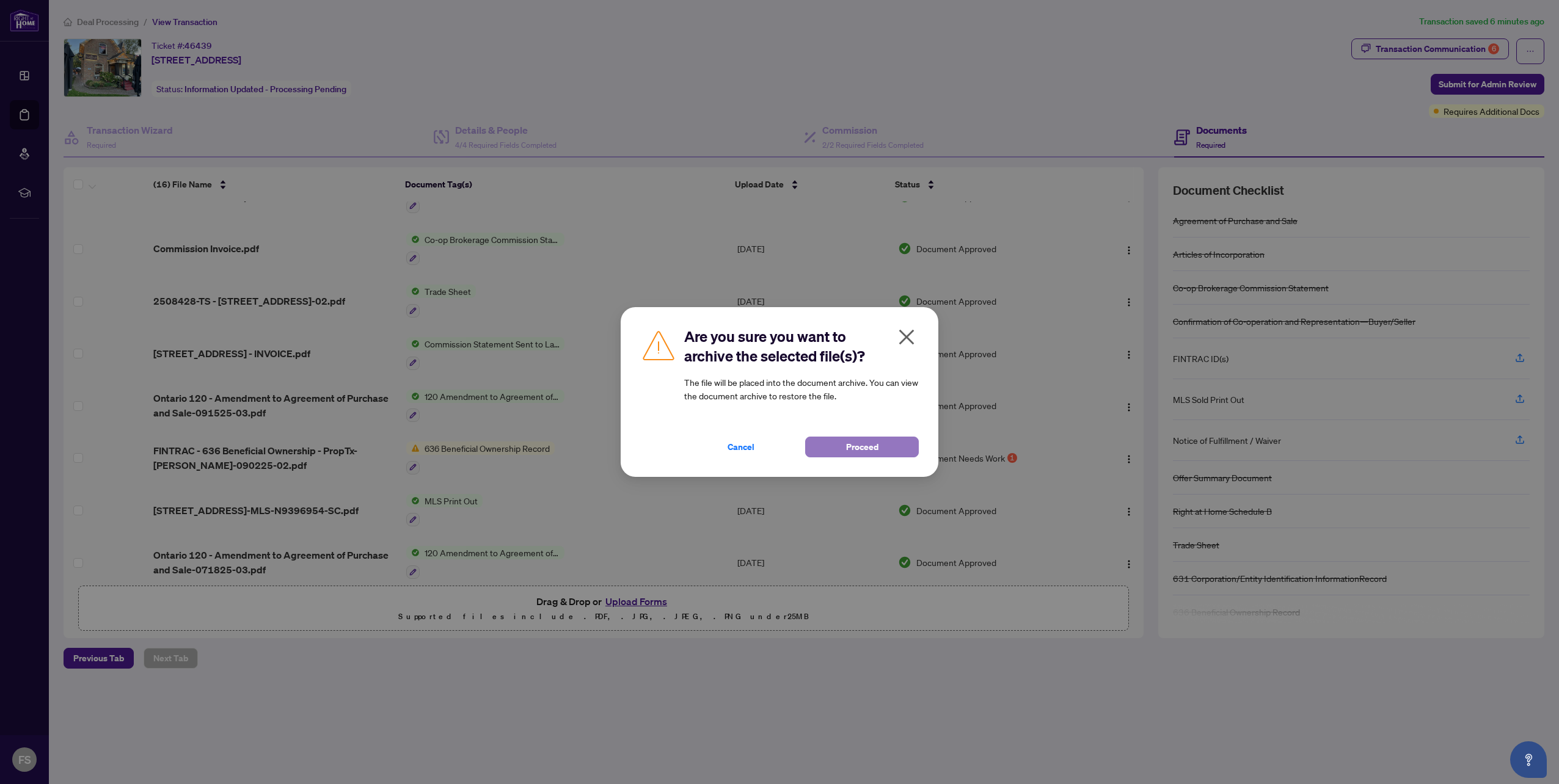
click at [833, 445] on button "Proceed" at bounding box center [862, 447] width 114 height 21
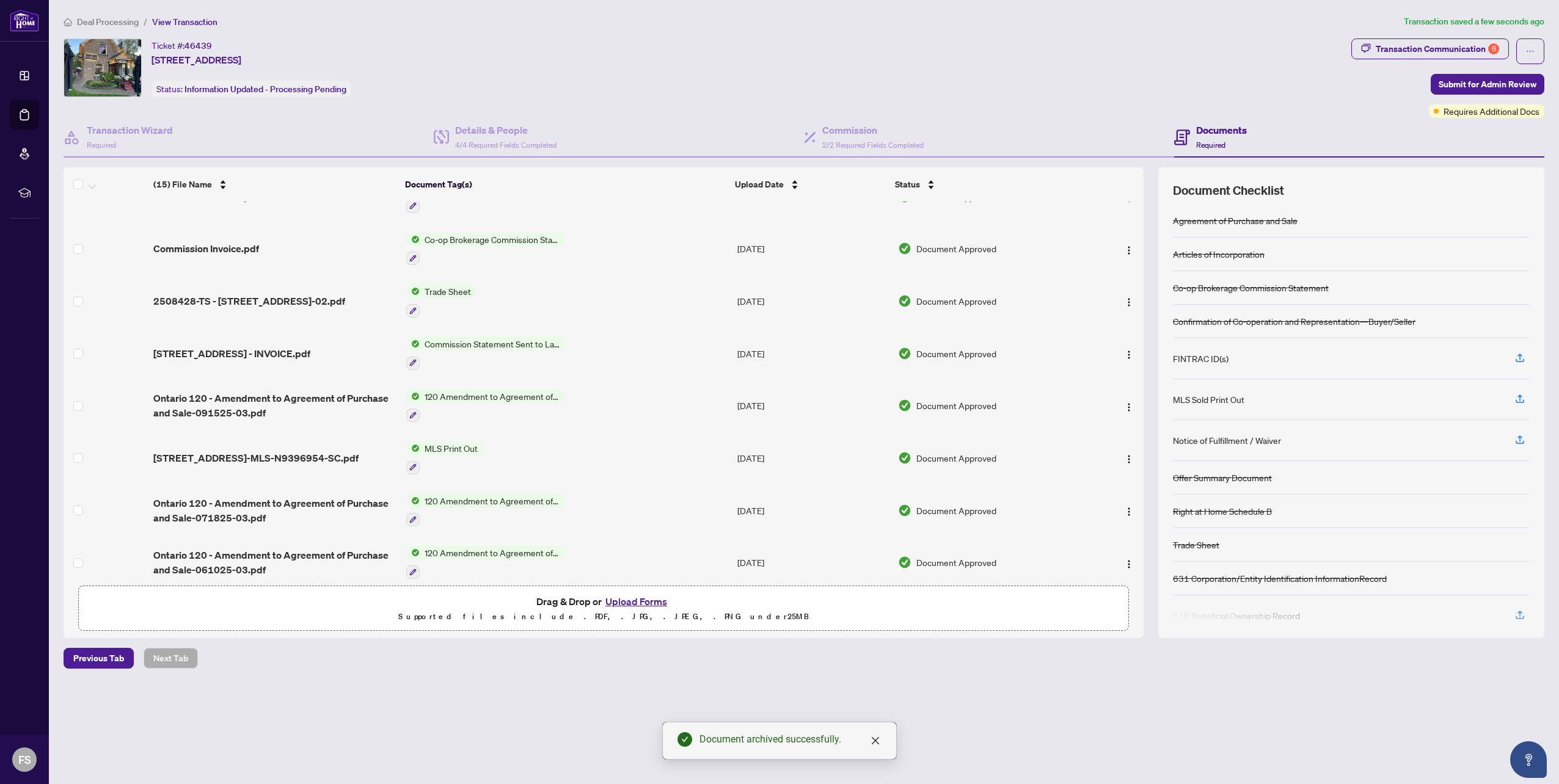
click at [633, 598] on button "Upload Forms" at bounding box center [636, 601] width 69 height 16
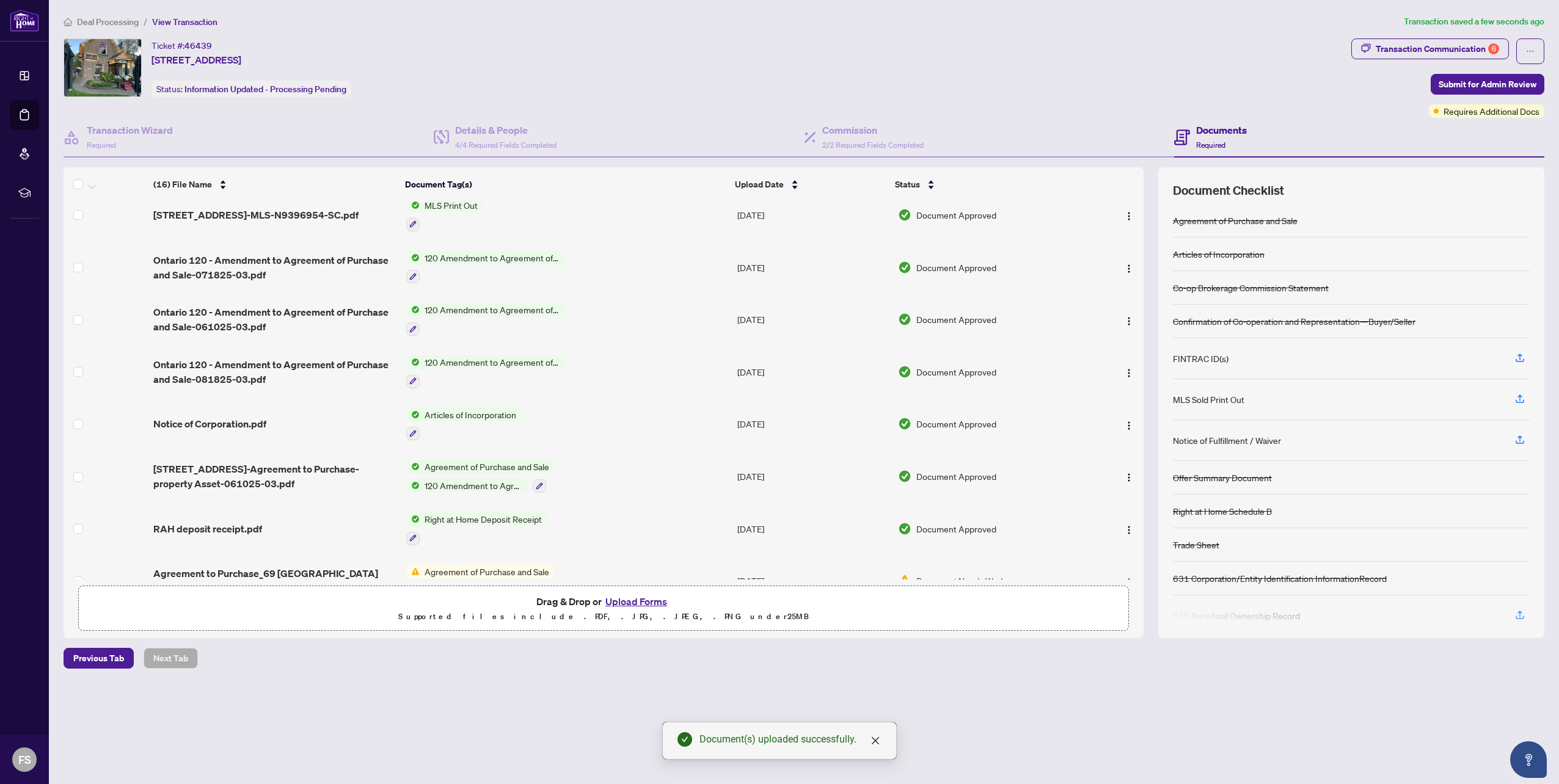
scroll to position [447, 0]
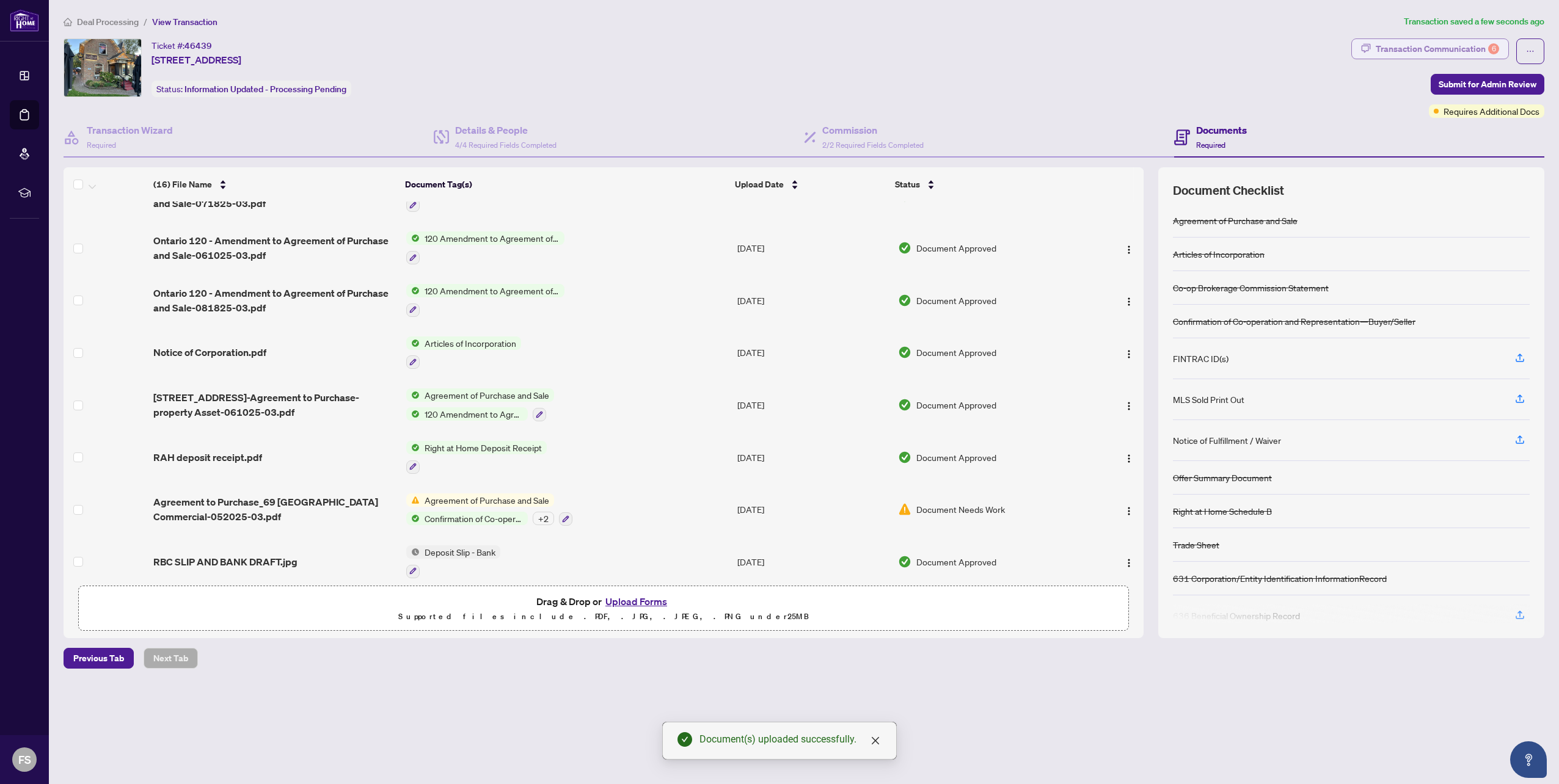
click at [1453, 49] on div "Transaction Communication 6" at bounding box center [1438, 49] width 124 height 19
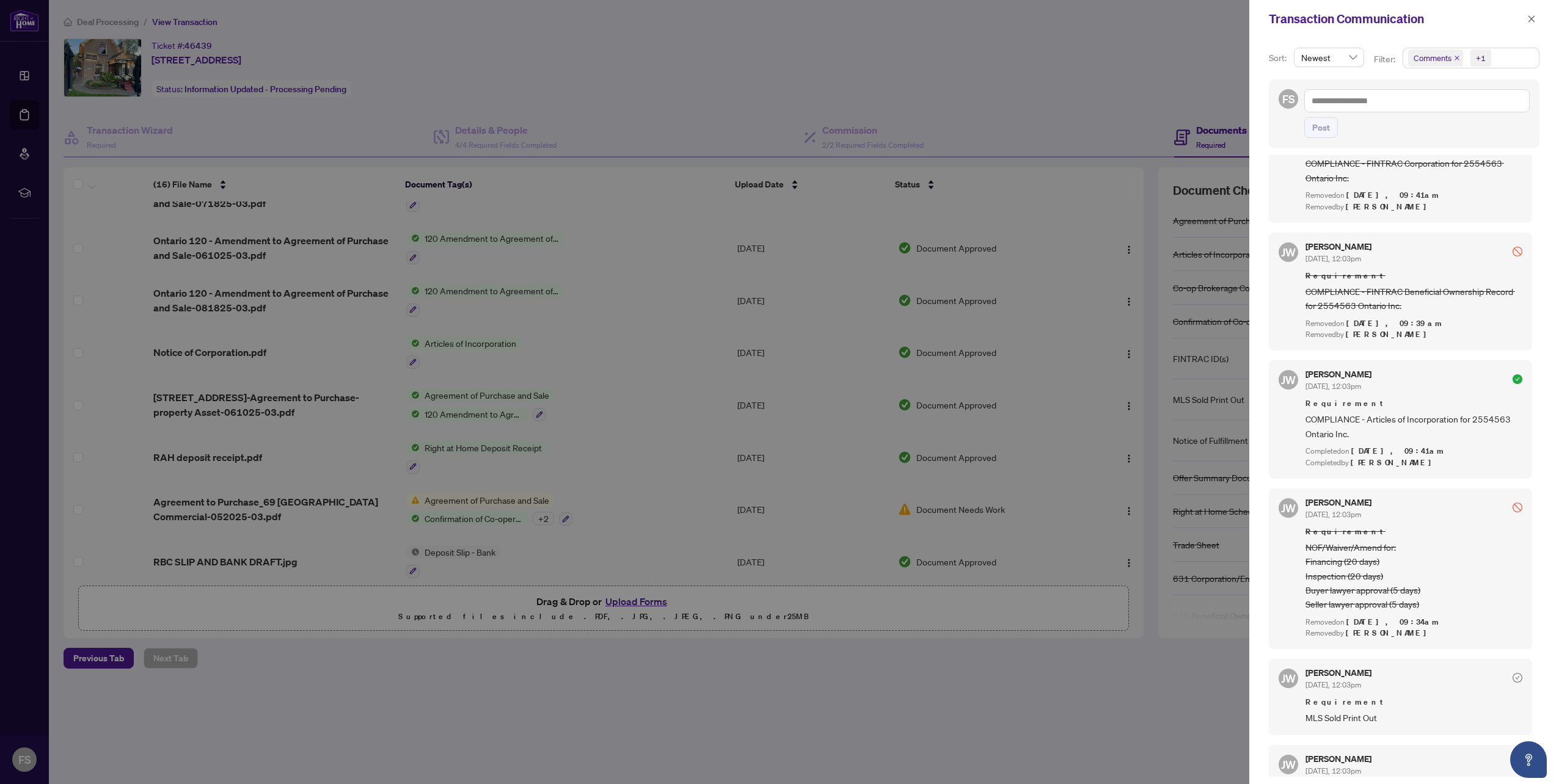
scroll to position [1954, 0]
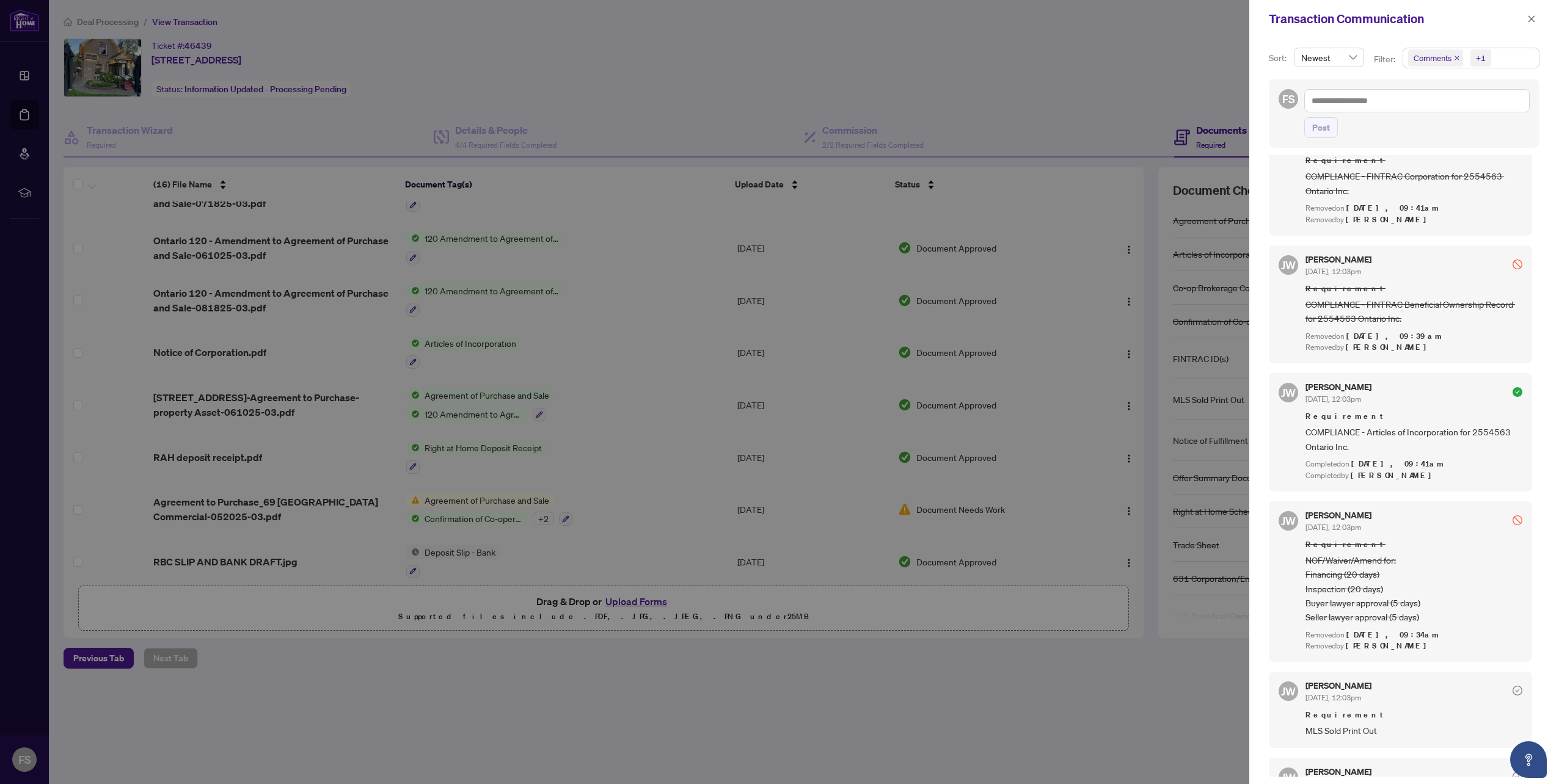
click at [809, 722] on div at bounding box center [780, 392] width 1559 height 784
click at [983, 763] on div at bounding box center [780, 392] width 1559 height 784
click at [1528, 17] on icon "close" at bounding box center [1531, 19] width 8 height 8
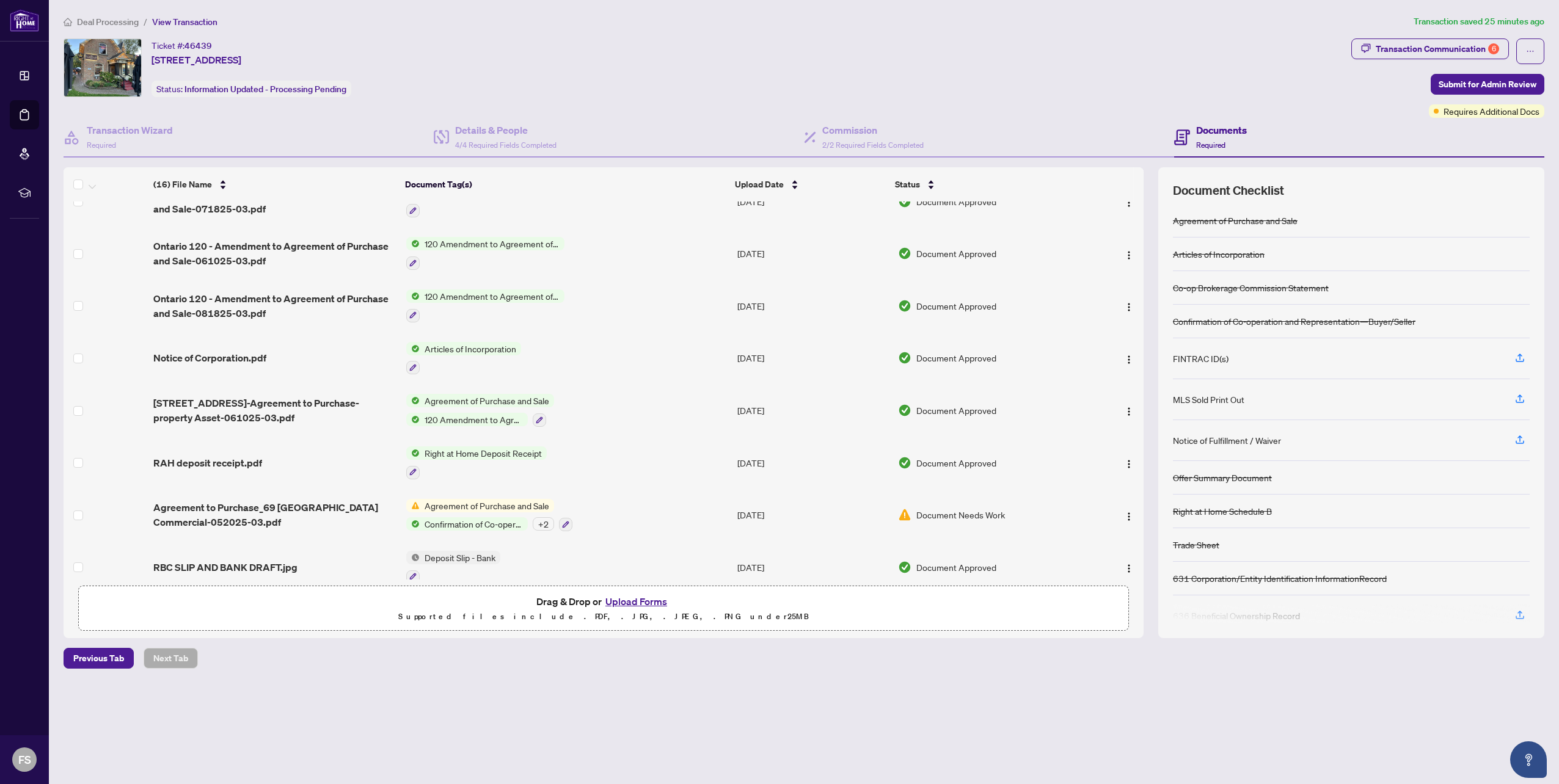
scroll to position [447, 0]
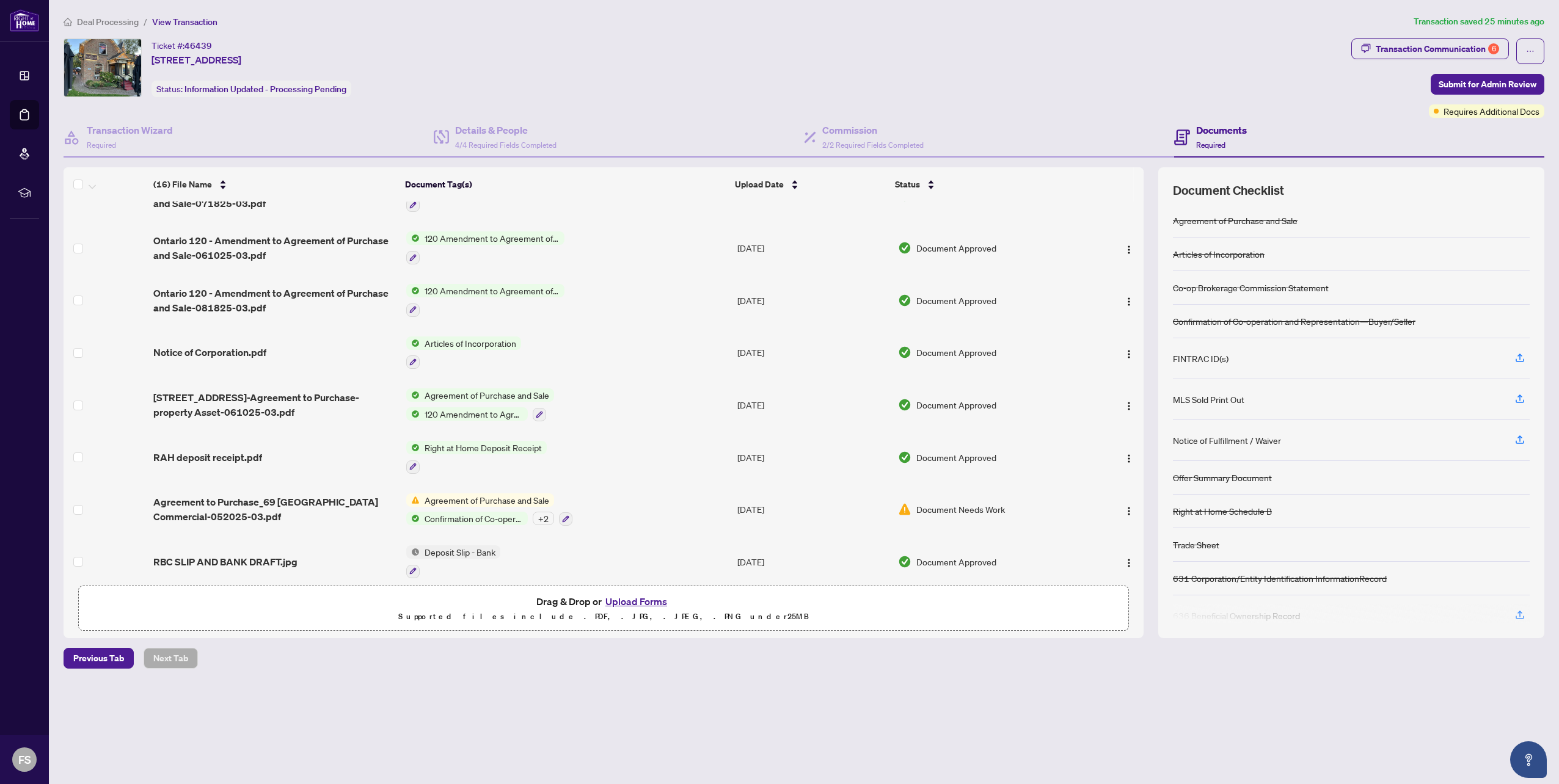
click at [985, 503] on span "Document Needs Work" at bounding box center [960, 510] width 89 height 14
